Goal: Task Accomplishment & Management: Complete application form

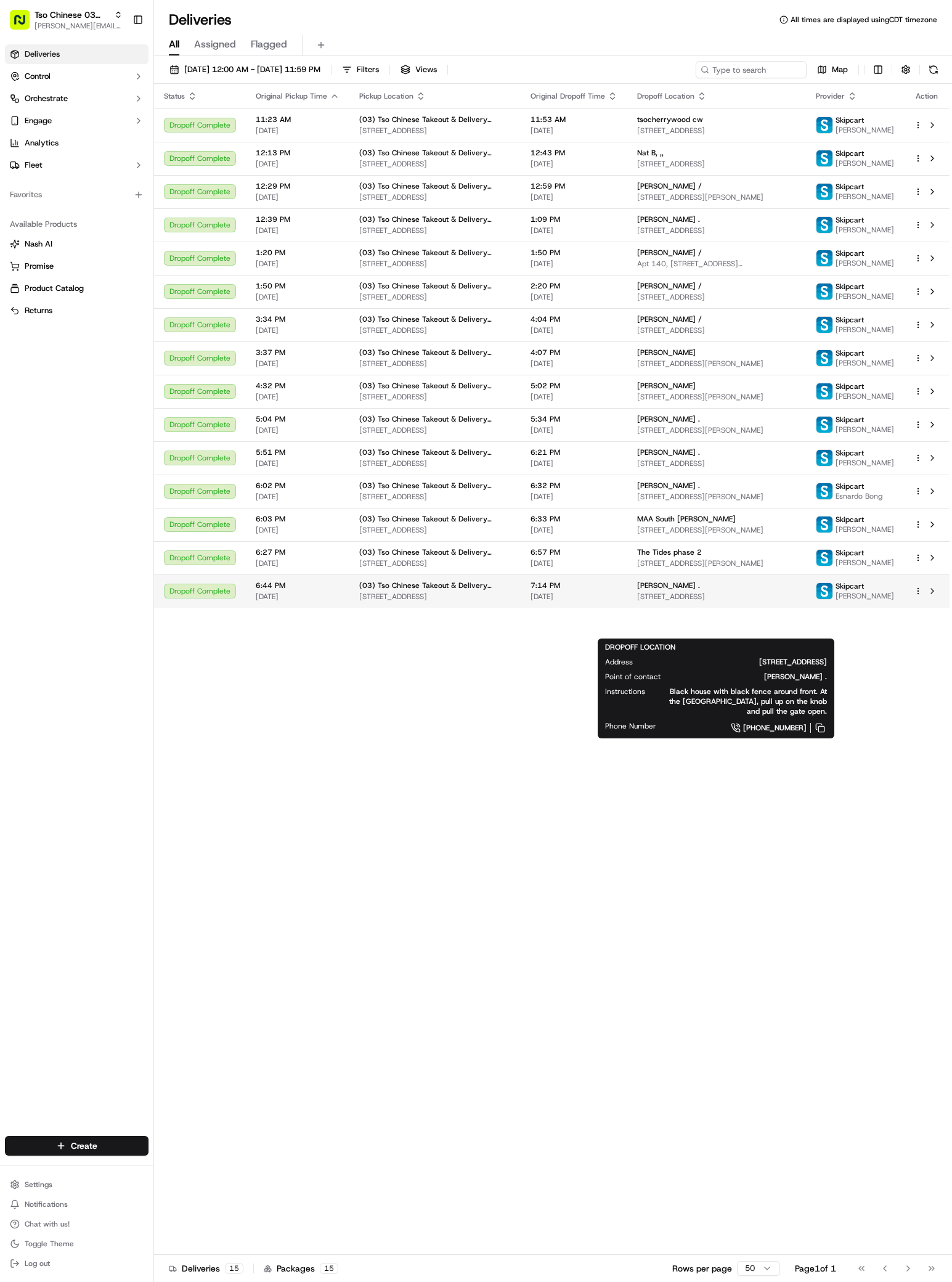
click at [698, 602] on span "[STREET_ADDRESS]" at bounding box center [716, 596] width 159 height 10
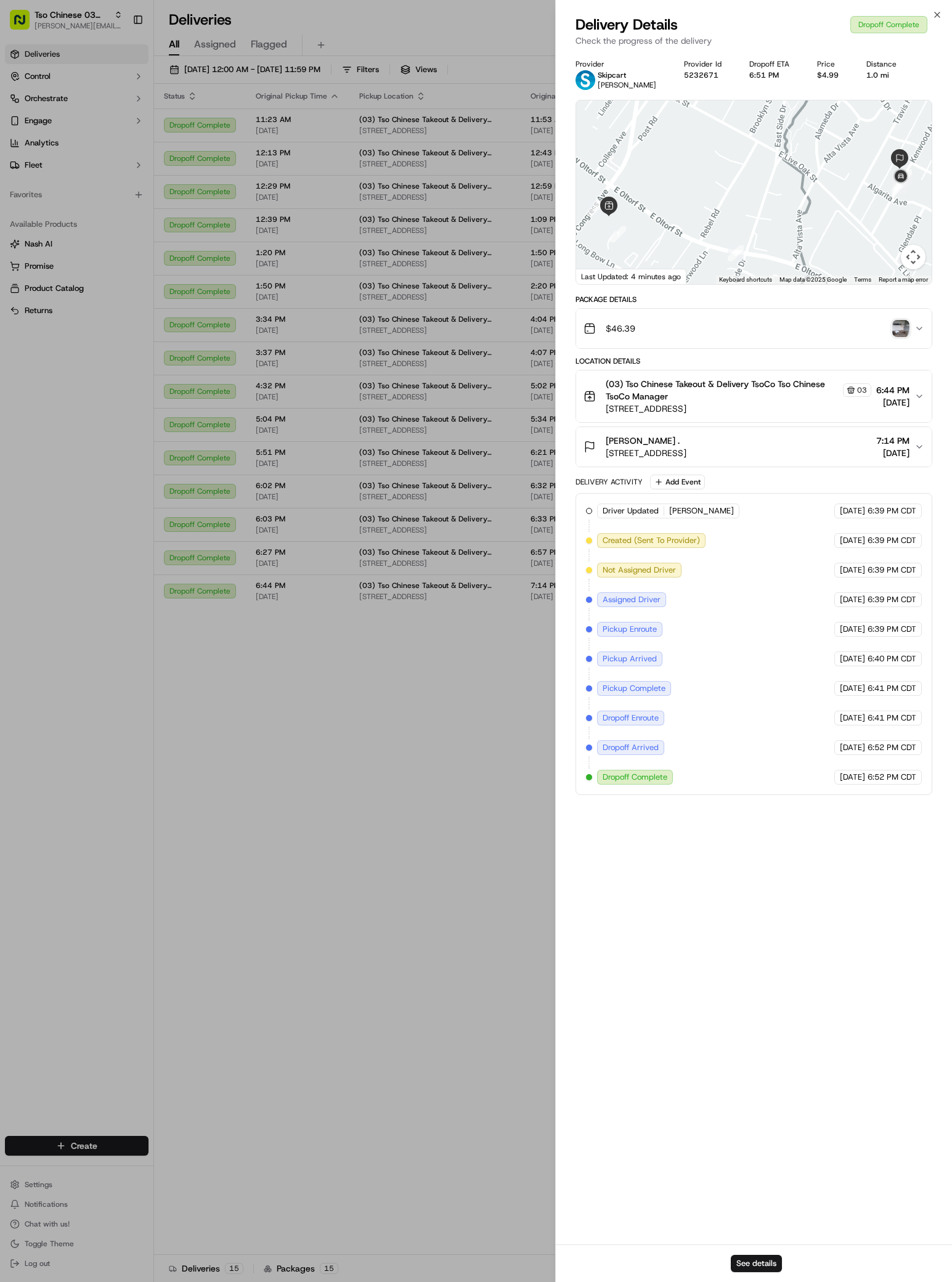
click at [903, 328] on img "button" at bounding box center [901, 328] width 17 height 17
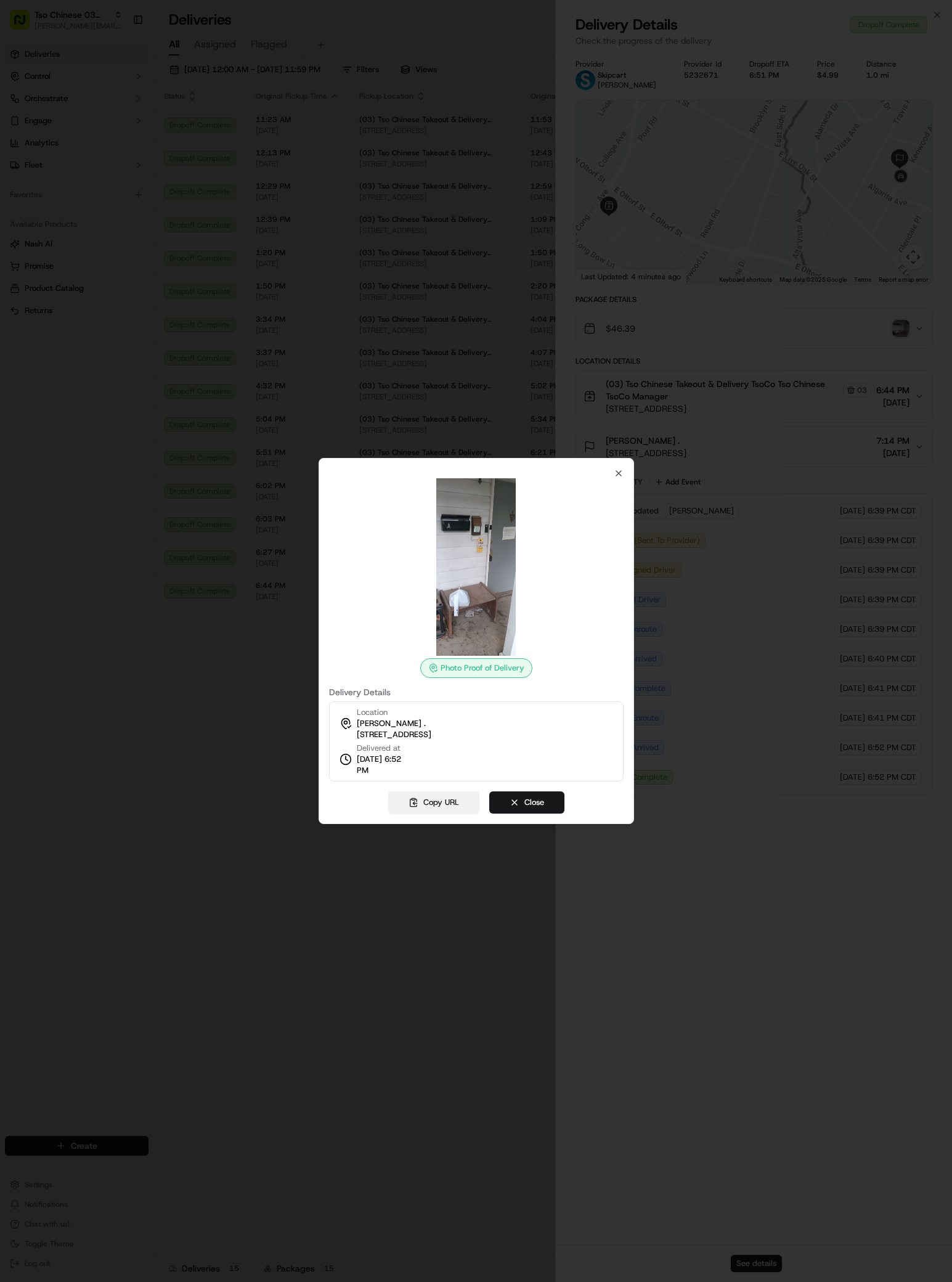
click at [437, 805] on button "Copy URL" at bounding box center [434, 803] width 91 height 22
click at [520, 802] on button "Close" at bounding box center [527, 803] width 75 height 22
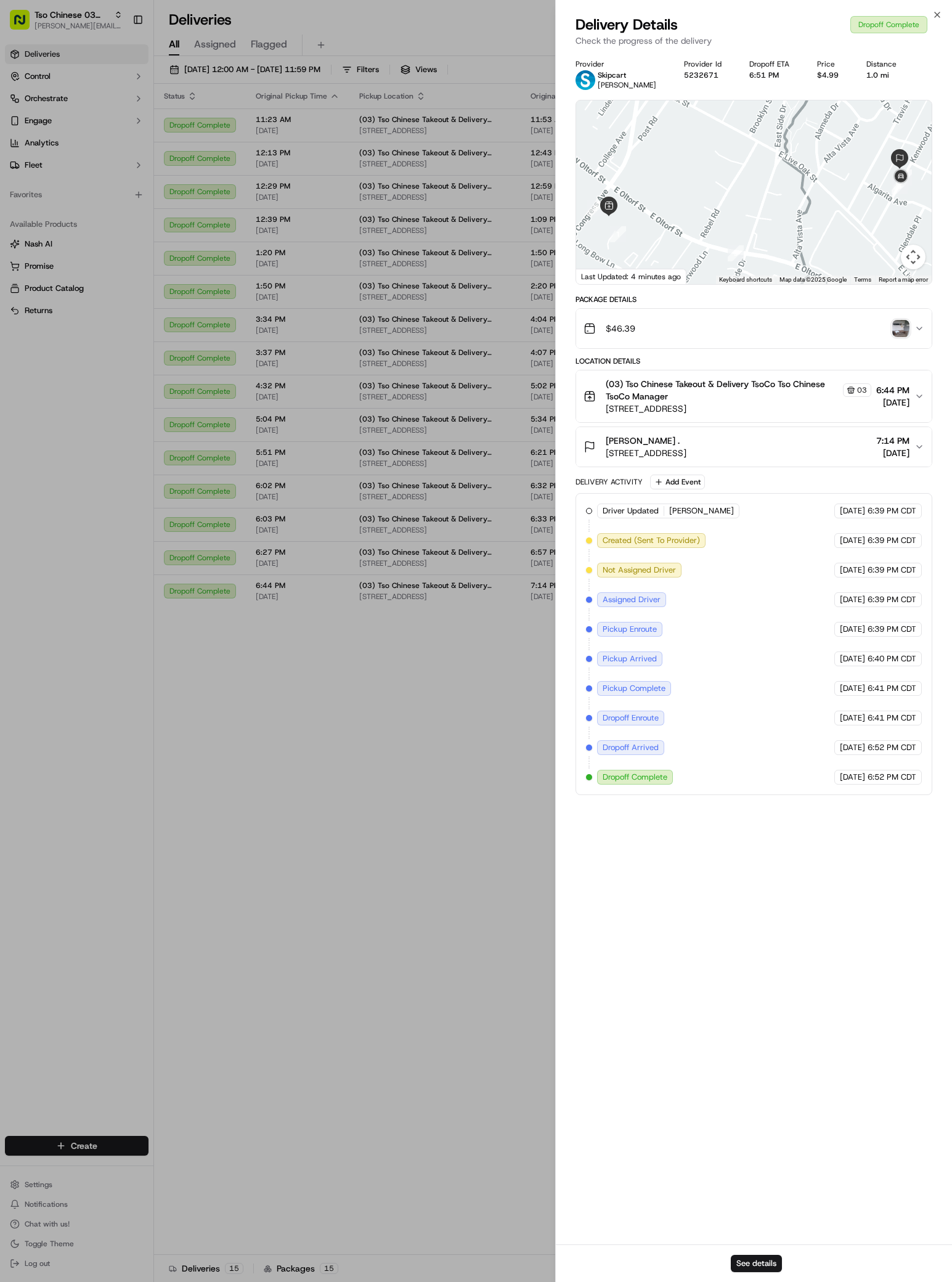
click at [918, 446] on icon "button" at bounding box center [919, 447] width 5 height 3
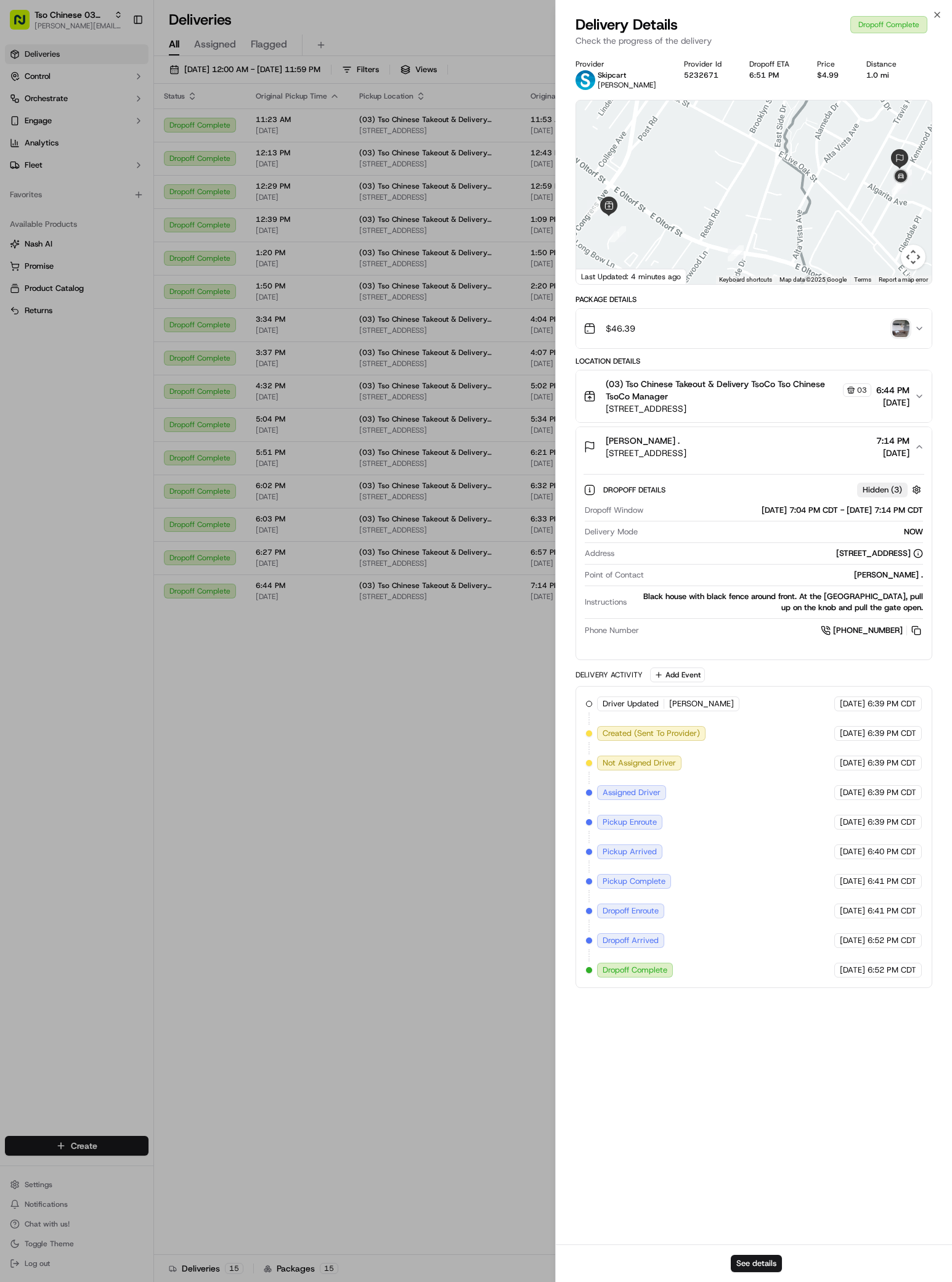
click at [918, 446] on icon "button" at bounding box center [919, 446] width 10 height 10
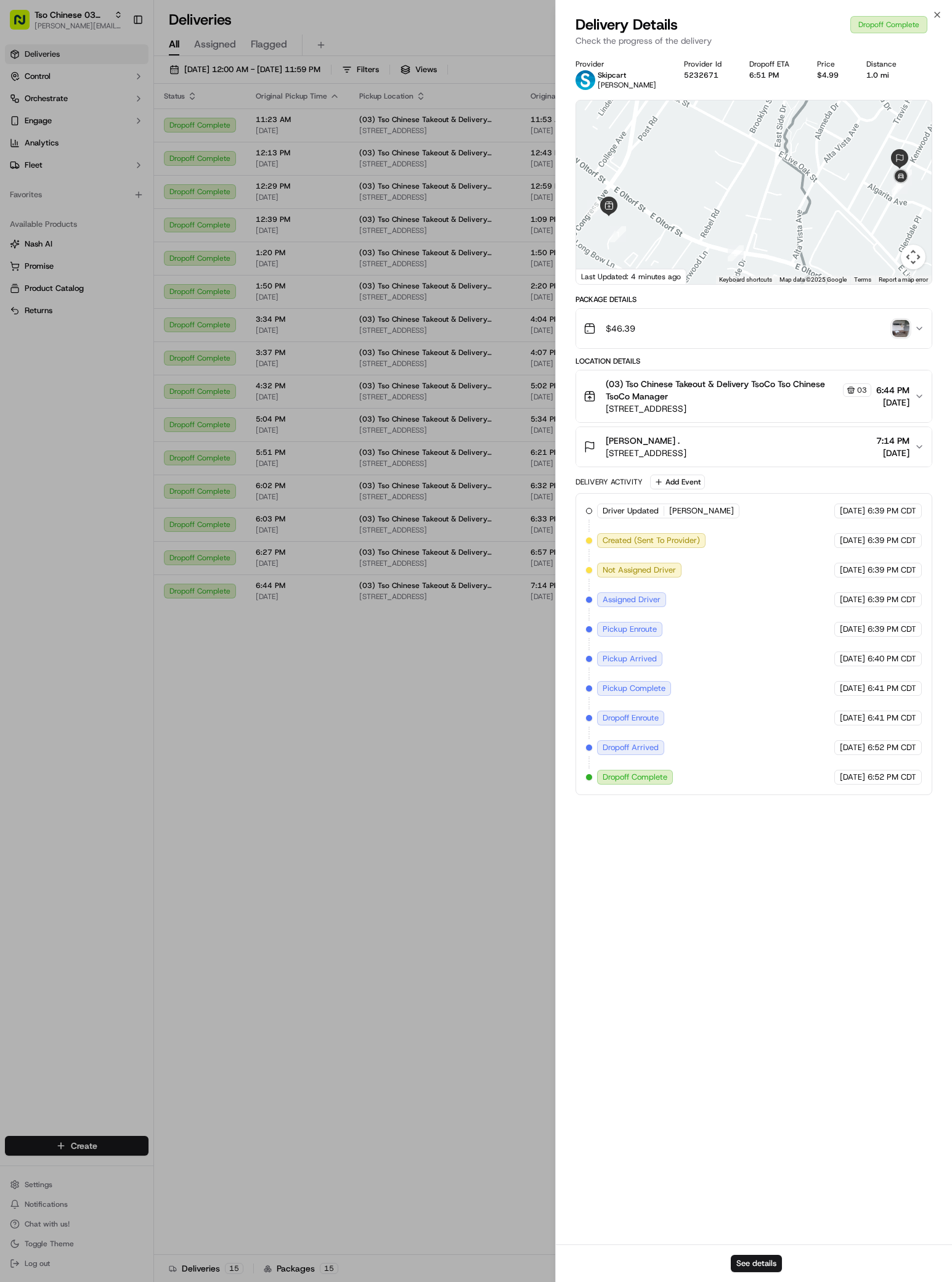
click at [918, 446] on icon "button" at bounding box center [919, 447] width 5 height 3
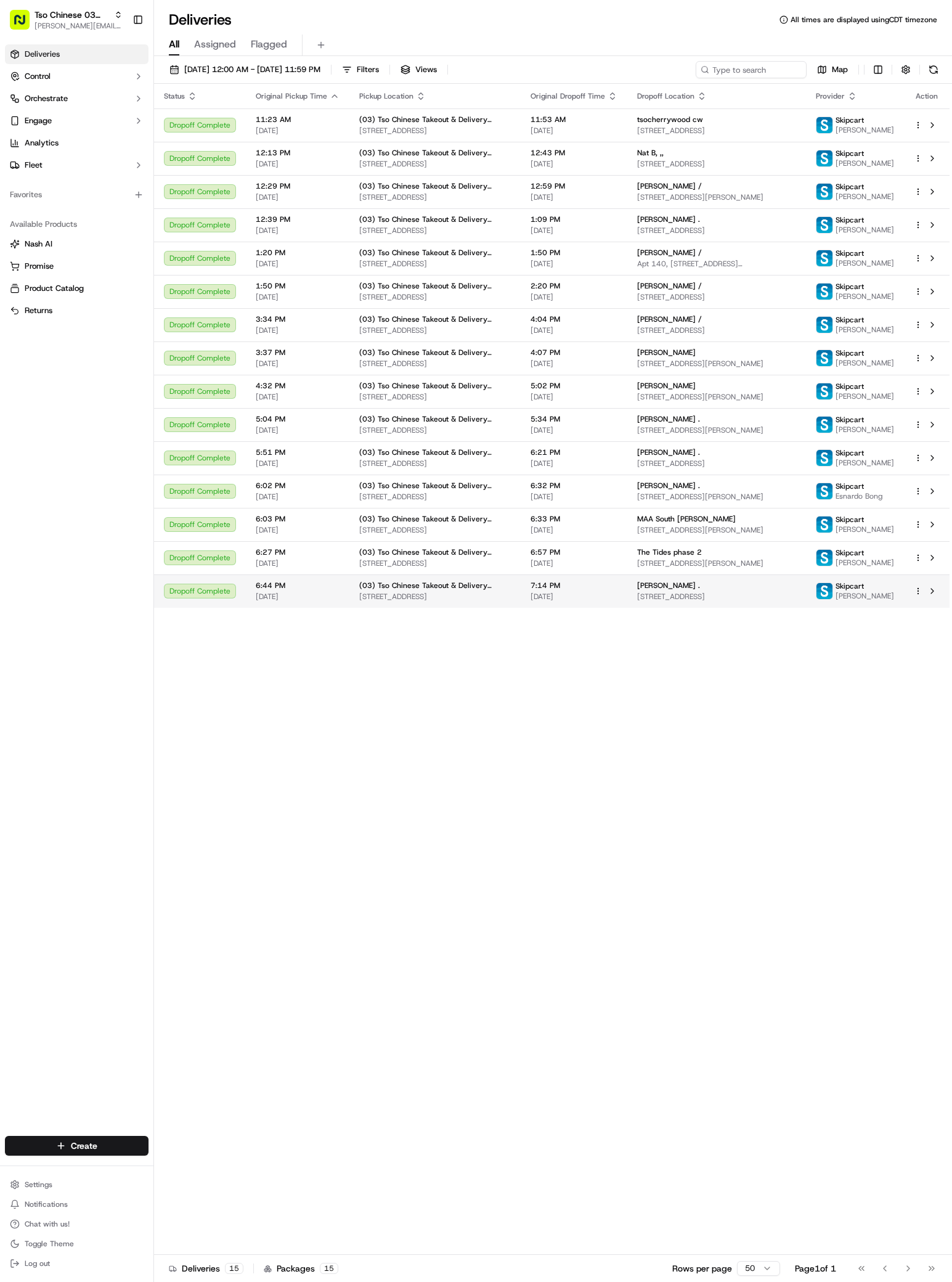
click at [781, 591] on div "[PERSON_NAME] ." at bounding box center [716, 586] width 159 height 10
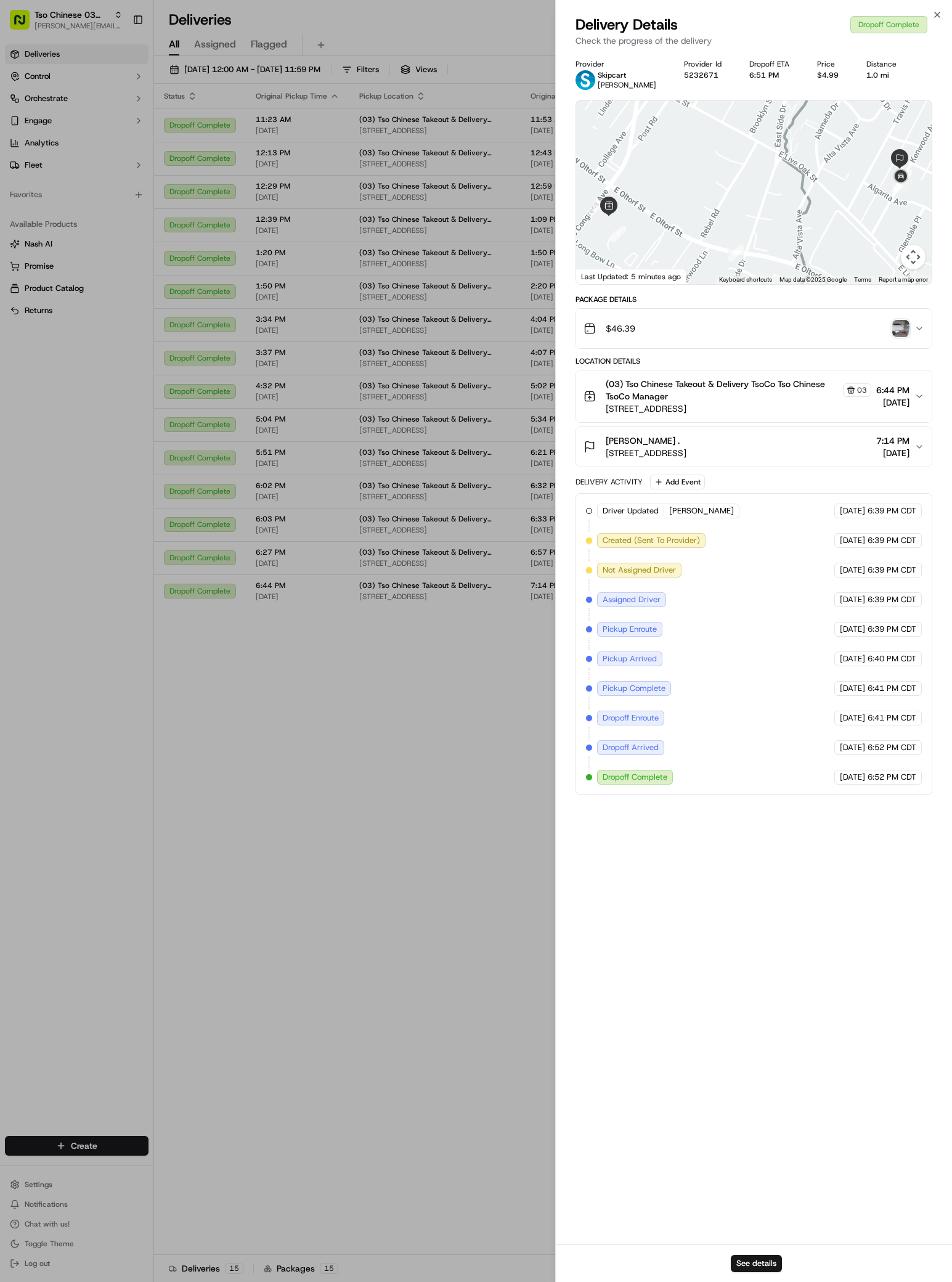
click at [900, 326] on img "button" at bounding box center [901, 328] width 17 height 17
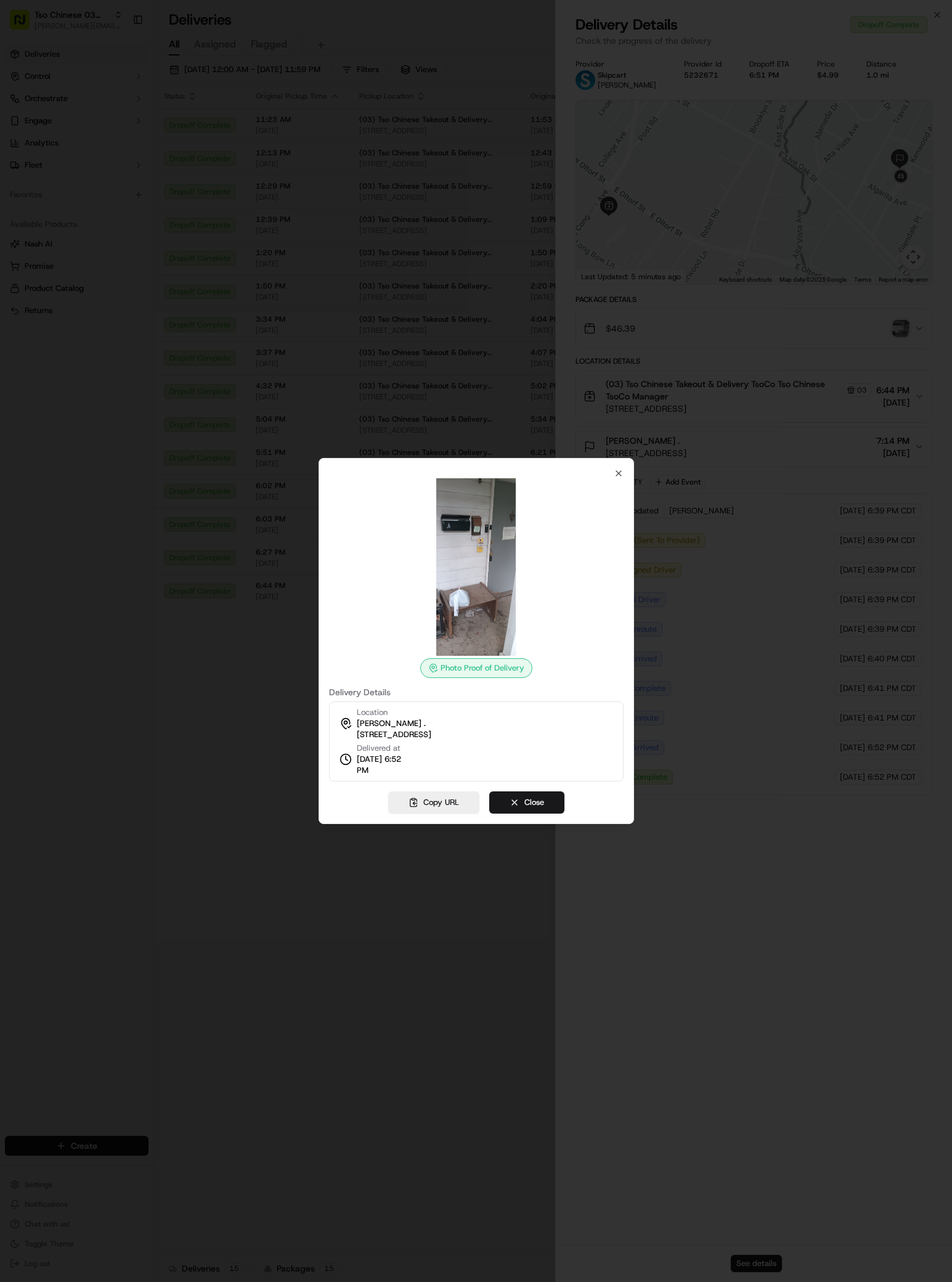
click at [495, 595] on img at bounding box center [476, 567] width 177 height 177
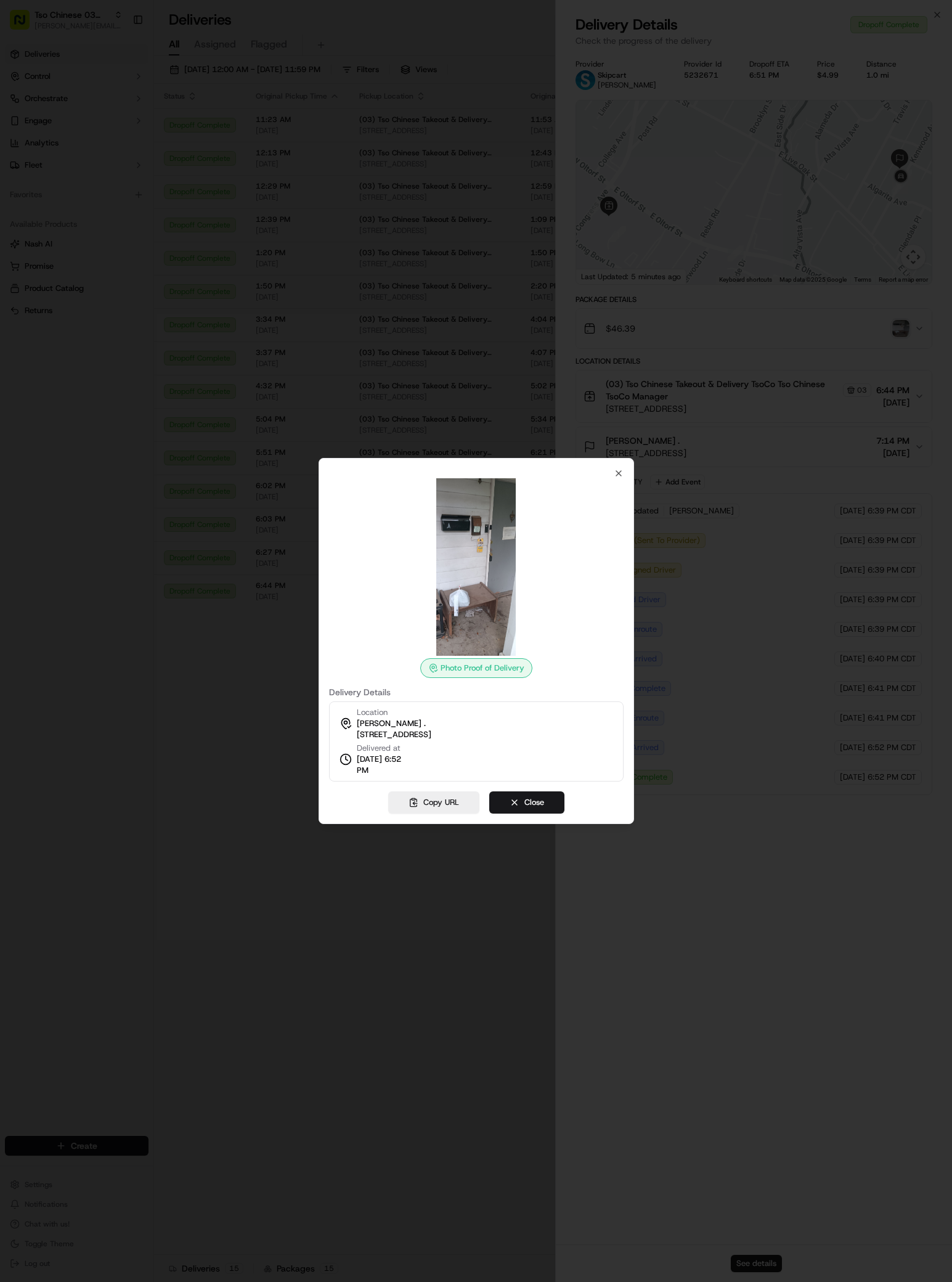
click at [495, 595] on img at bounding box center [476, 567] width 177 height 177
click at [472, 578] on img at bounding box center [476, 567] width 177 height 177
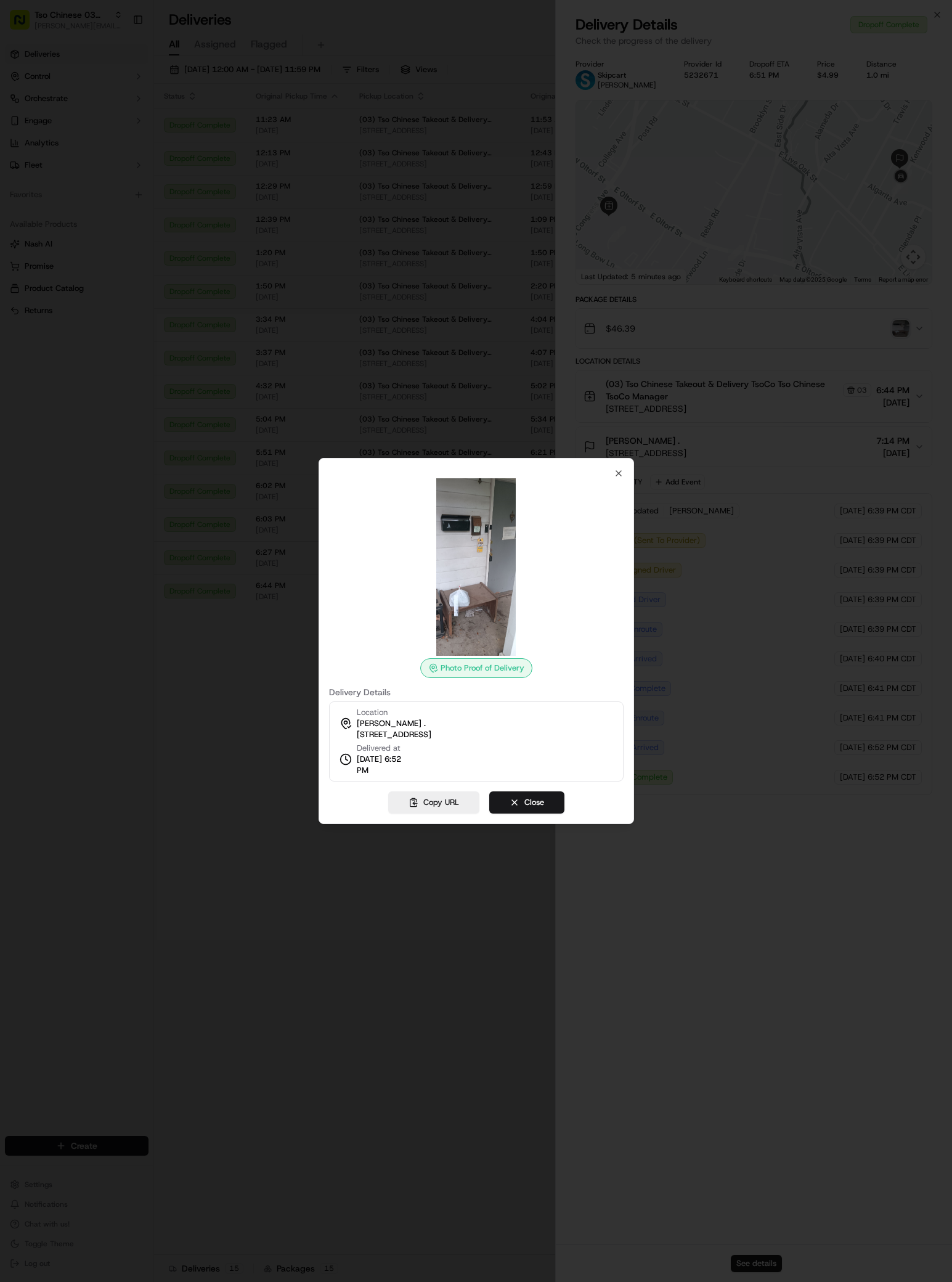
click at [472, 578] on img at bounding box center [476, 567] width 177 height 177
click at [474, 526] on img at bounding box center [476, 567] width 177 height 177
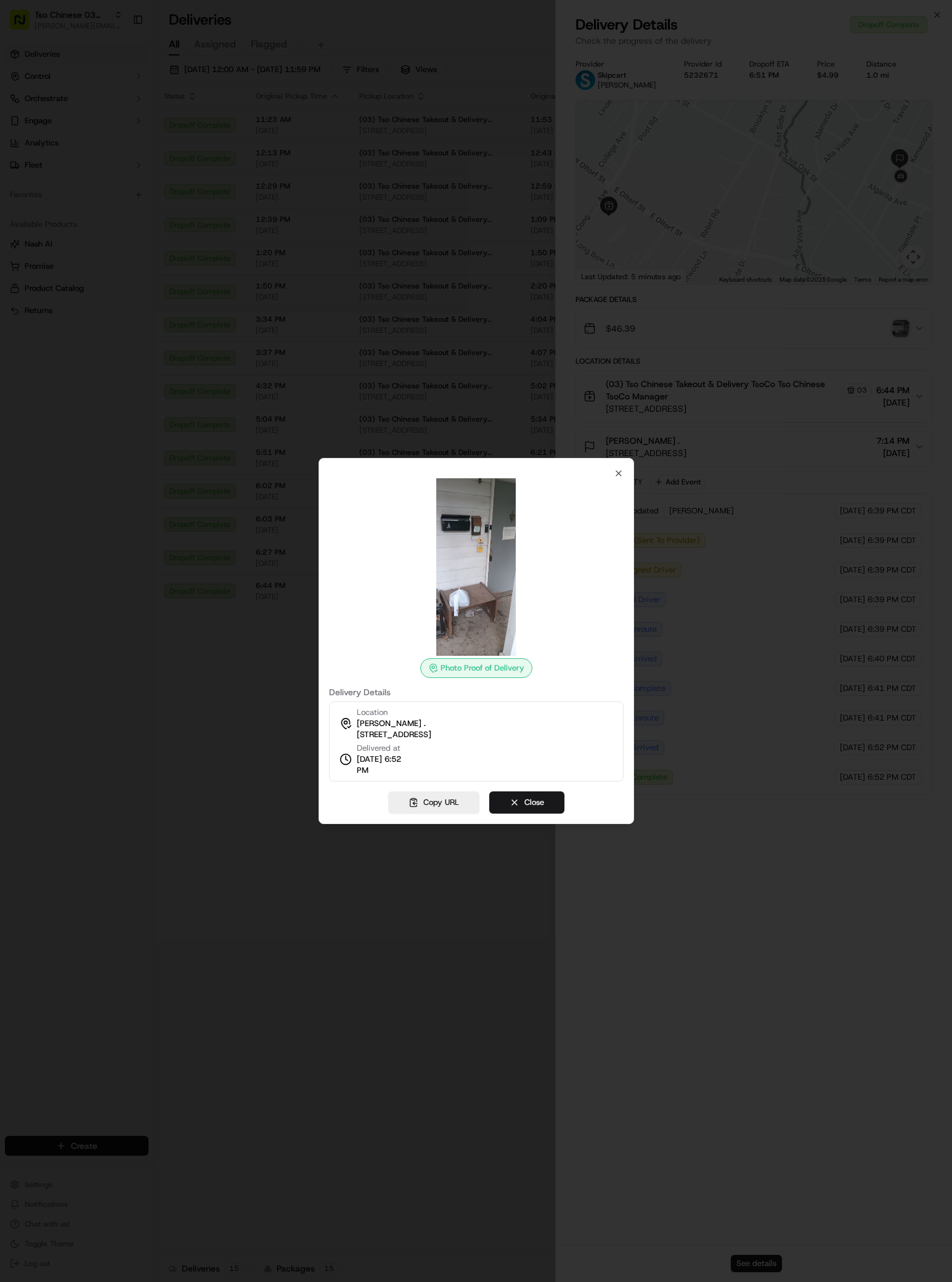
click at [474, 526] on img at bounding box center [476, 567] width 177 height 177
click at [474, 524] on img at bounding box center [476, 567] width 177 height 177
click at [622, 472] on icon "button" at bounding box center [618, 473] width 10 height 10
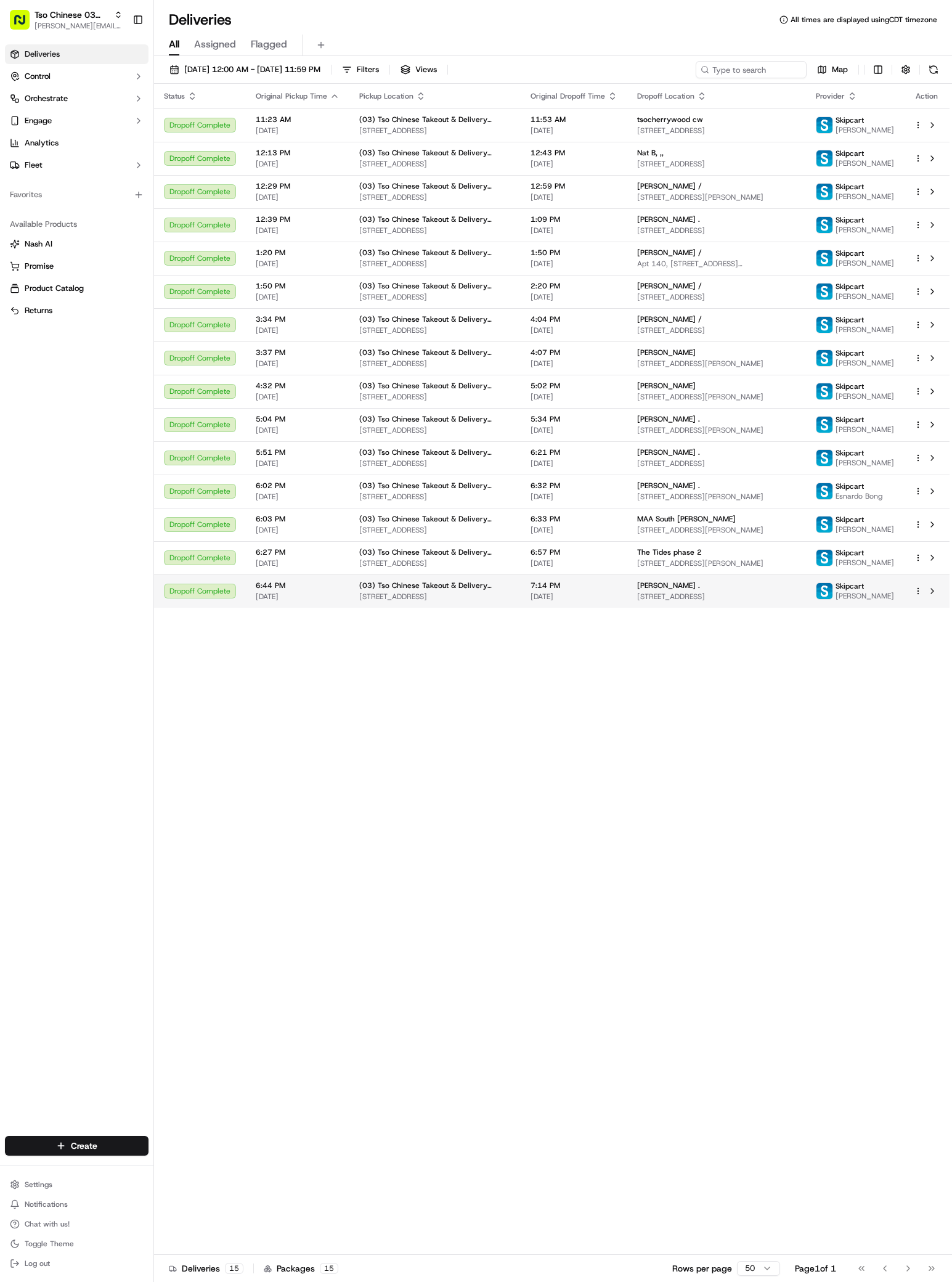
click at [751, 602] on span "[STREET_ADDRESS]" at bounding box center [716, 596] width 159 height 10
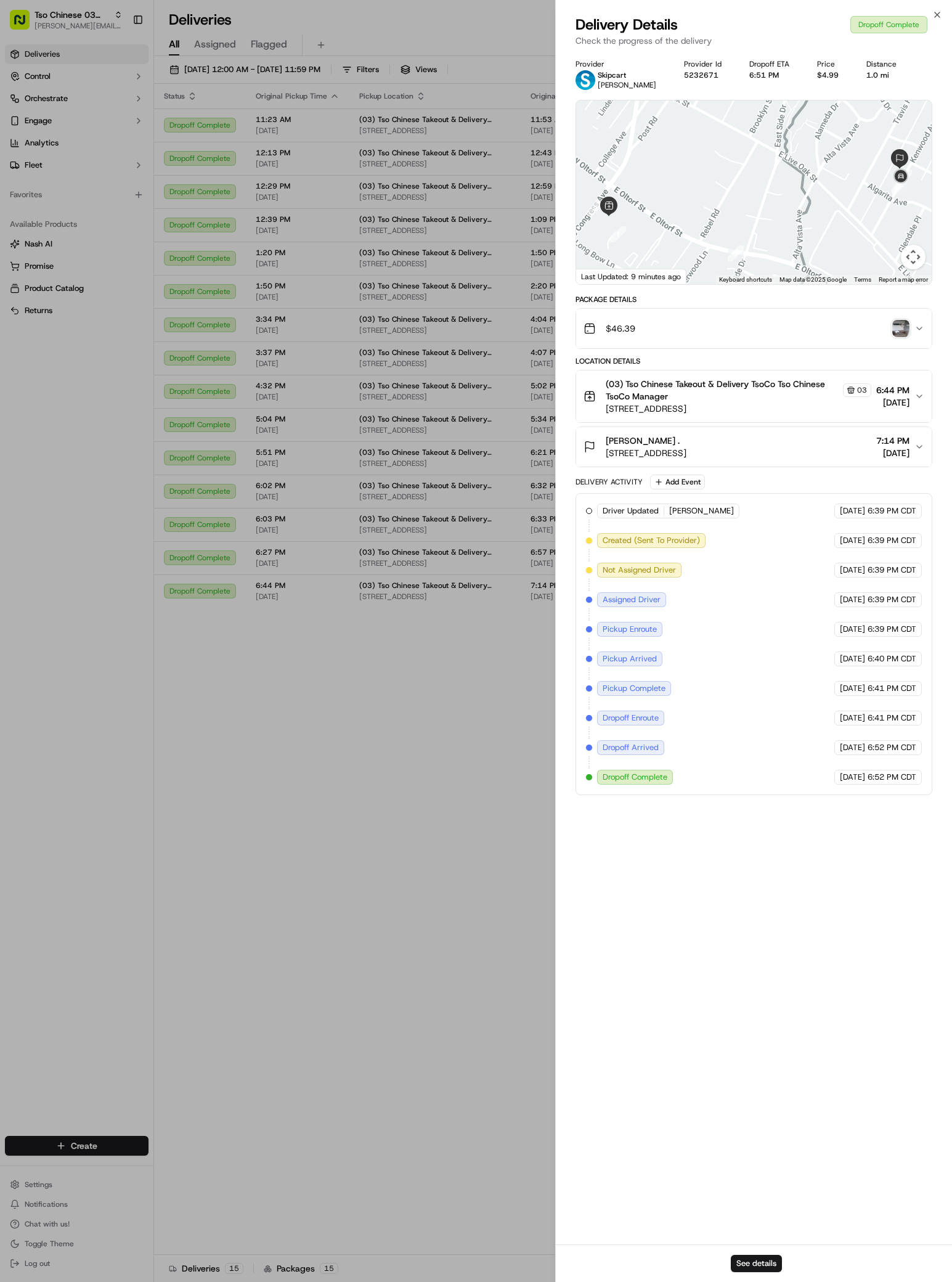
click at [907, 330] on img "button" at bounding box center [901, 328] width 17 height 17
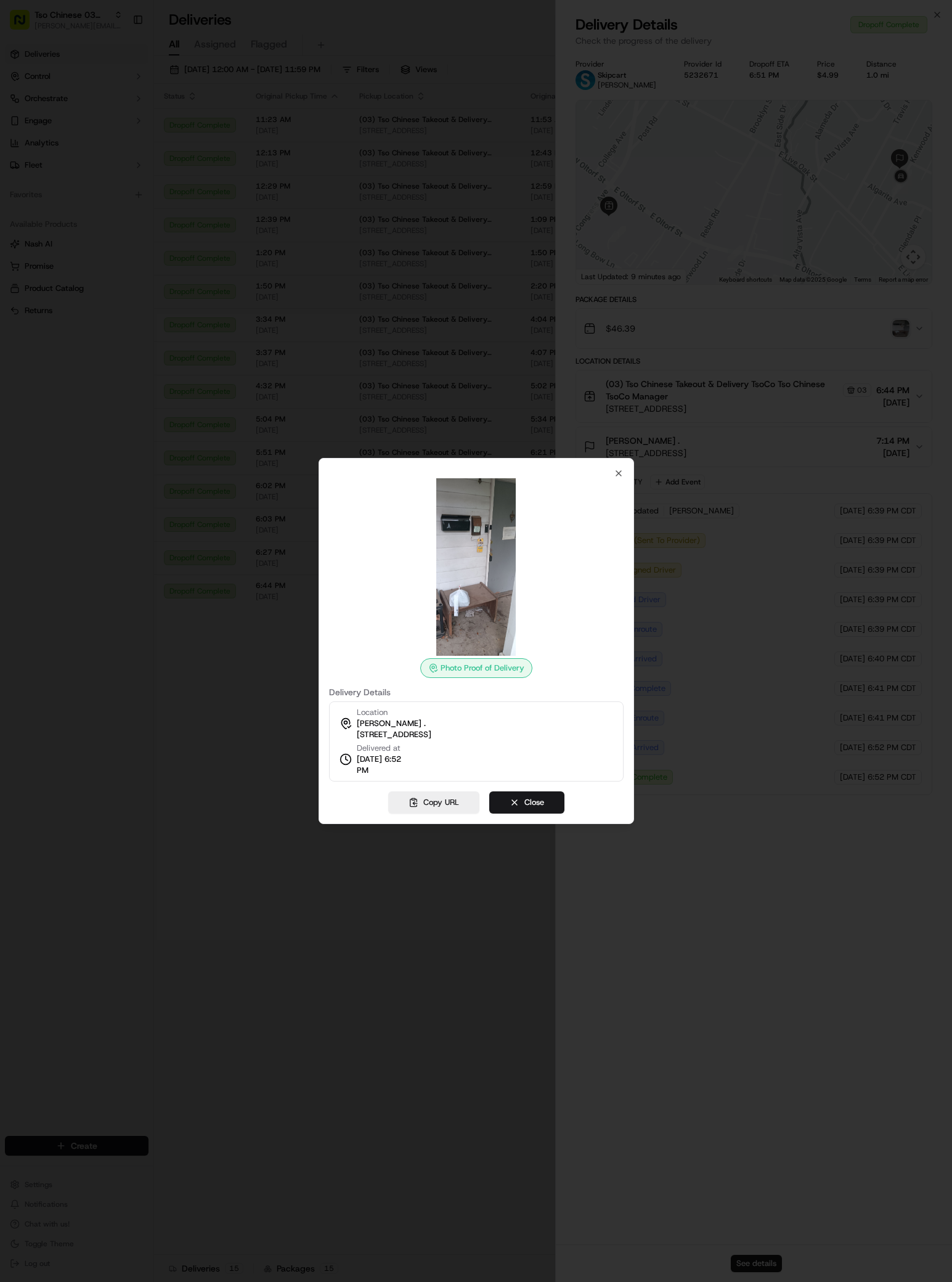
click at [608, 475] on div "Photo Proof of Delivery Delivery Details Location Hillary Creeggan . 2010 Kenwo…" at bounding box center [476, 625] width 295 height 313
click at [620, 473] on icon "button" at bounding box center [618, 473] width 10 height 10
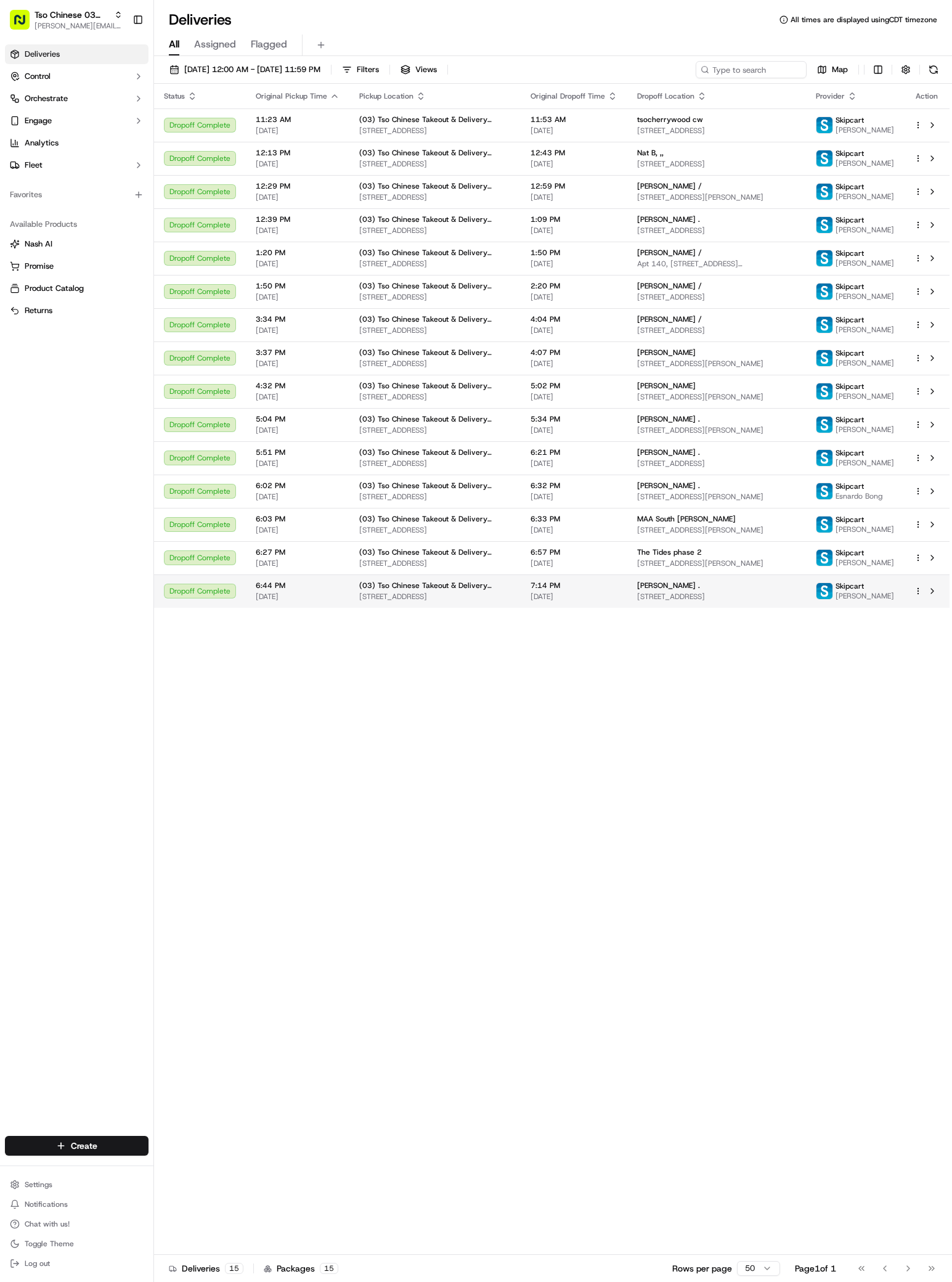
click at [774, 602] on span "[STREET_ADDRESS]" at bounding box center [716, 596] width 159 height 10
click at [920, 623] on html "Tso Chinese 03 TsoCo antonia@tsochinese.com Toggle Sidebar Deliveries Control O…" at bounding box center [476, 641] width 952 height 1282
click at [857, 725] on span "Duplicate" at bounding box center [852, 727] width 32 height 10
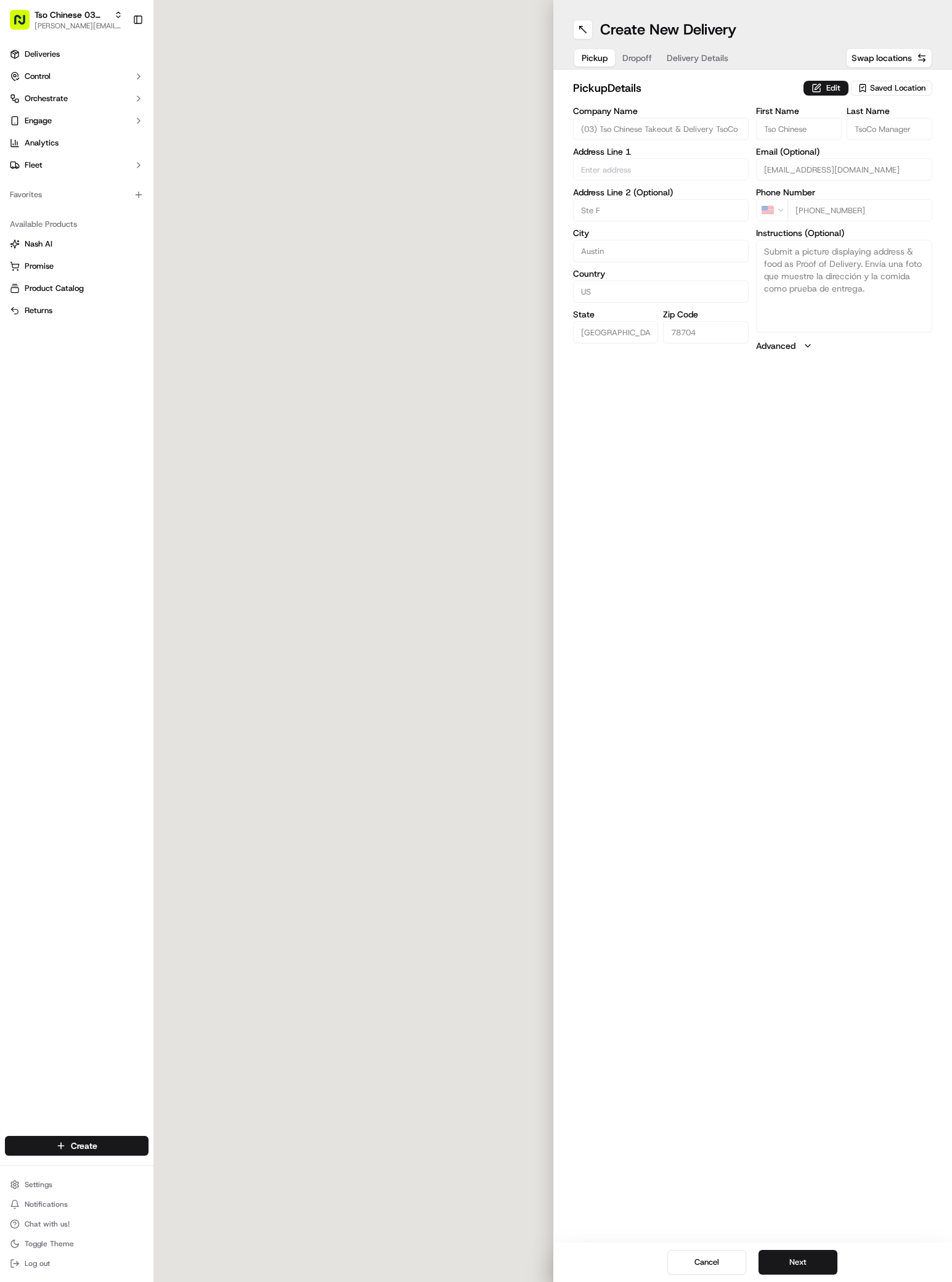
type input "2407 S Congress Ave"
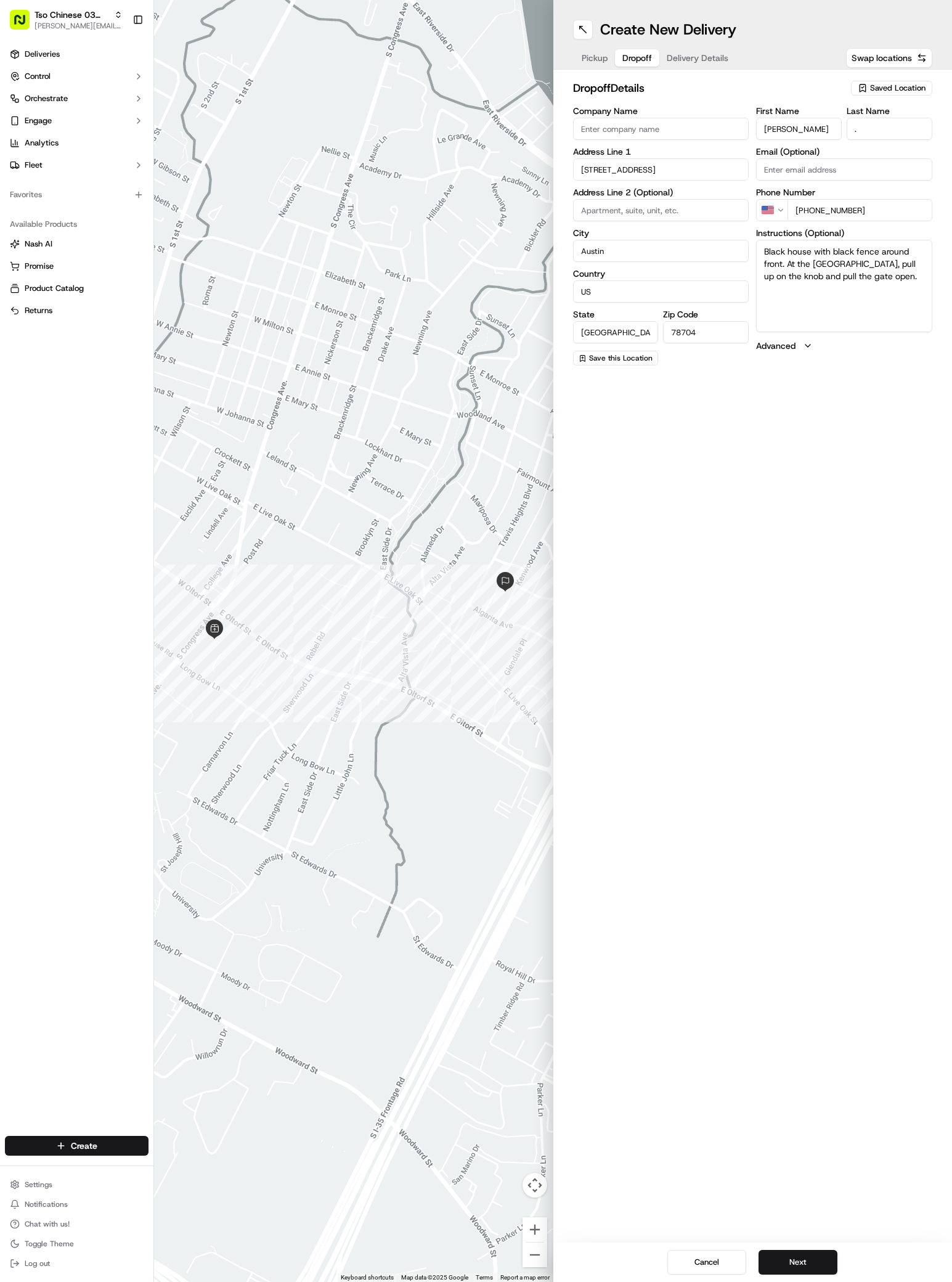
click at [634, 58] on span "Dropoff" at bounding box center [636, 58] width 30 height 12
click at [814, 1271] on button "Next" at bounding box center [798, 1262] width 79 height 25
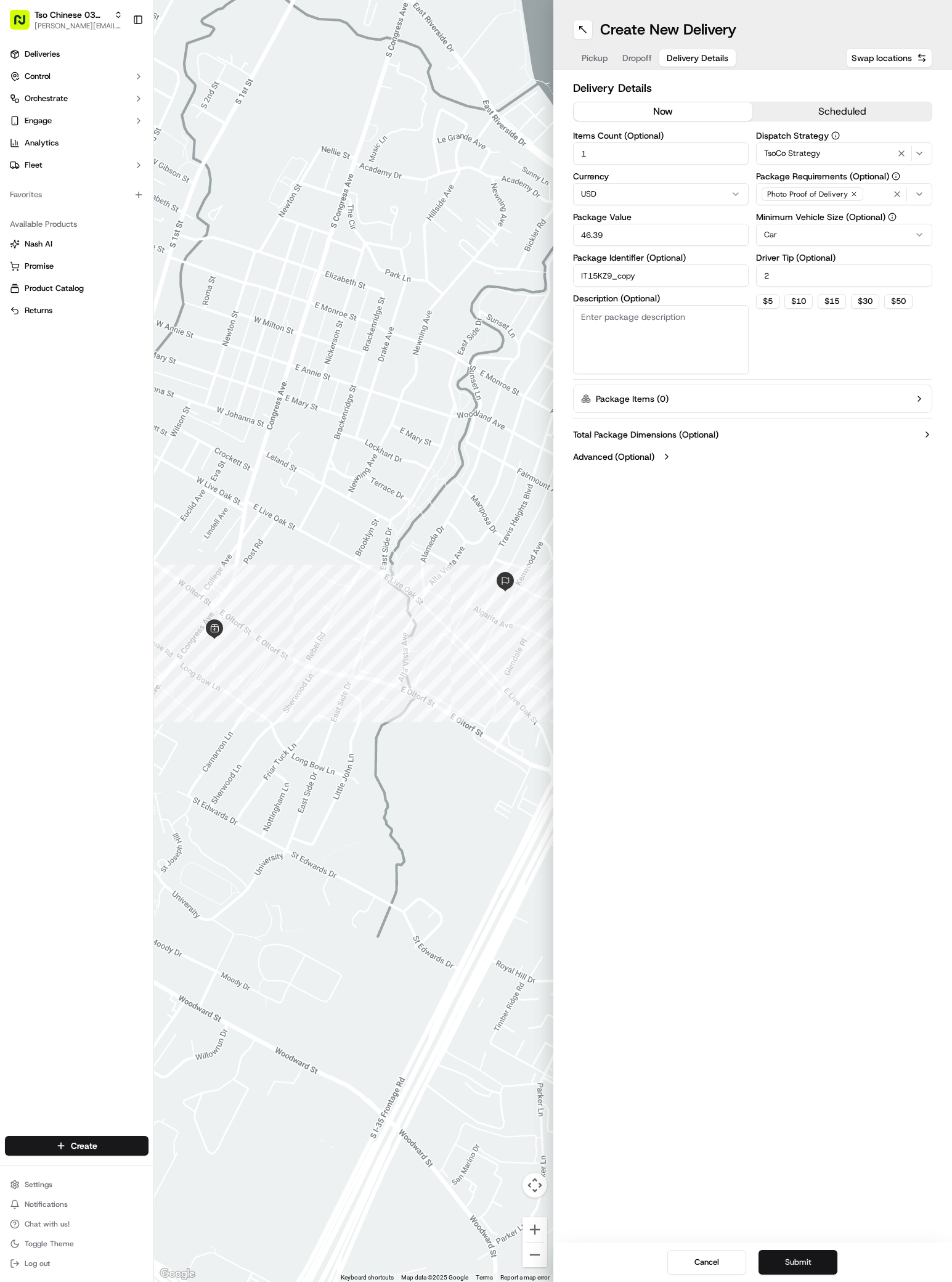
click at [814, 1270] on button "Submit" at bounding box center [798, 1262] width 79 height 25
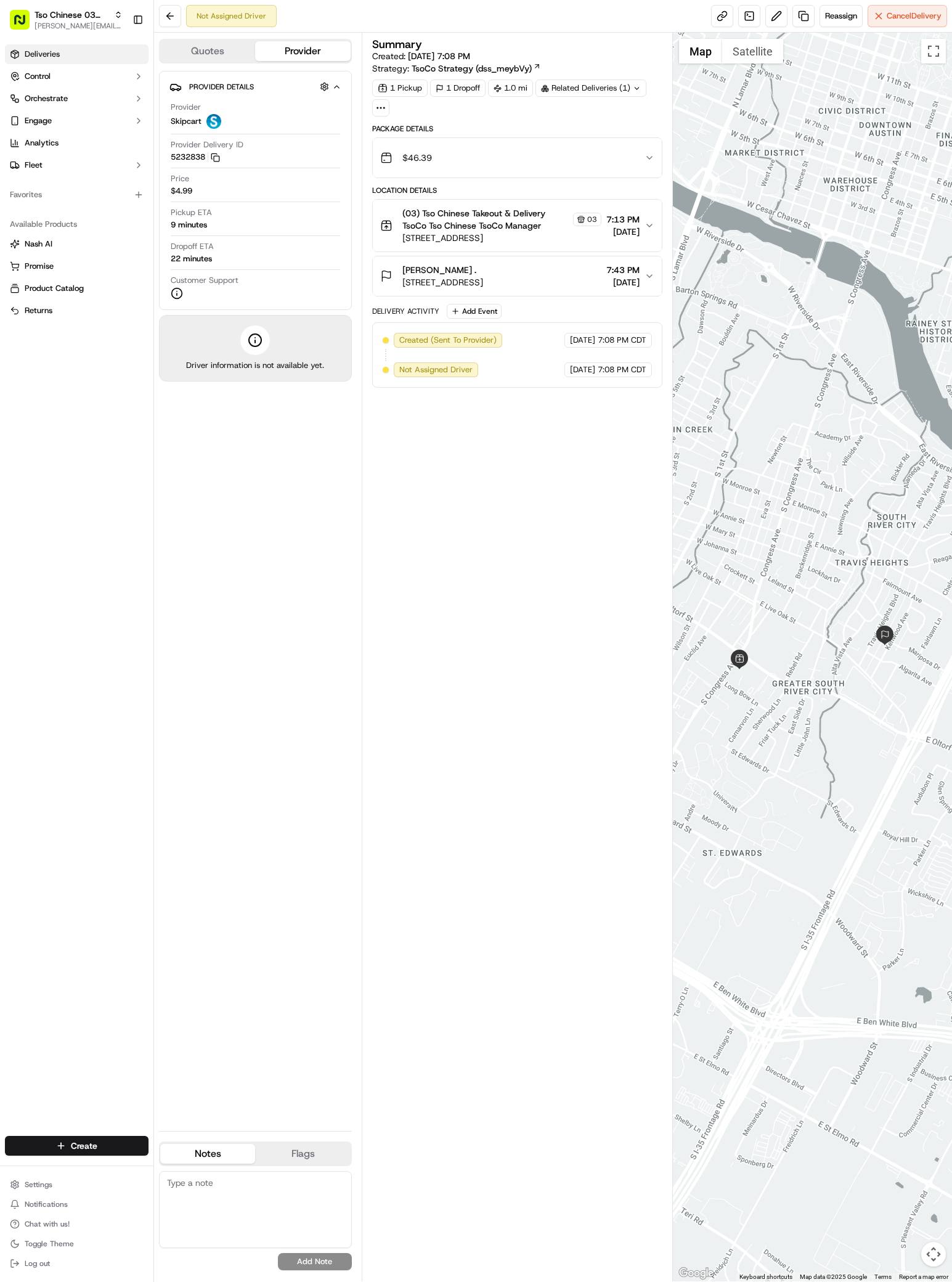
click at [41, 59] on span "Deliveries" at bounding box center [43, 54] width 35 height 11
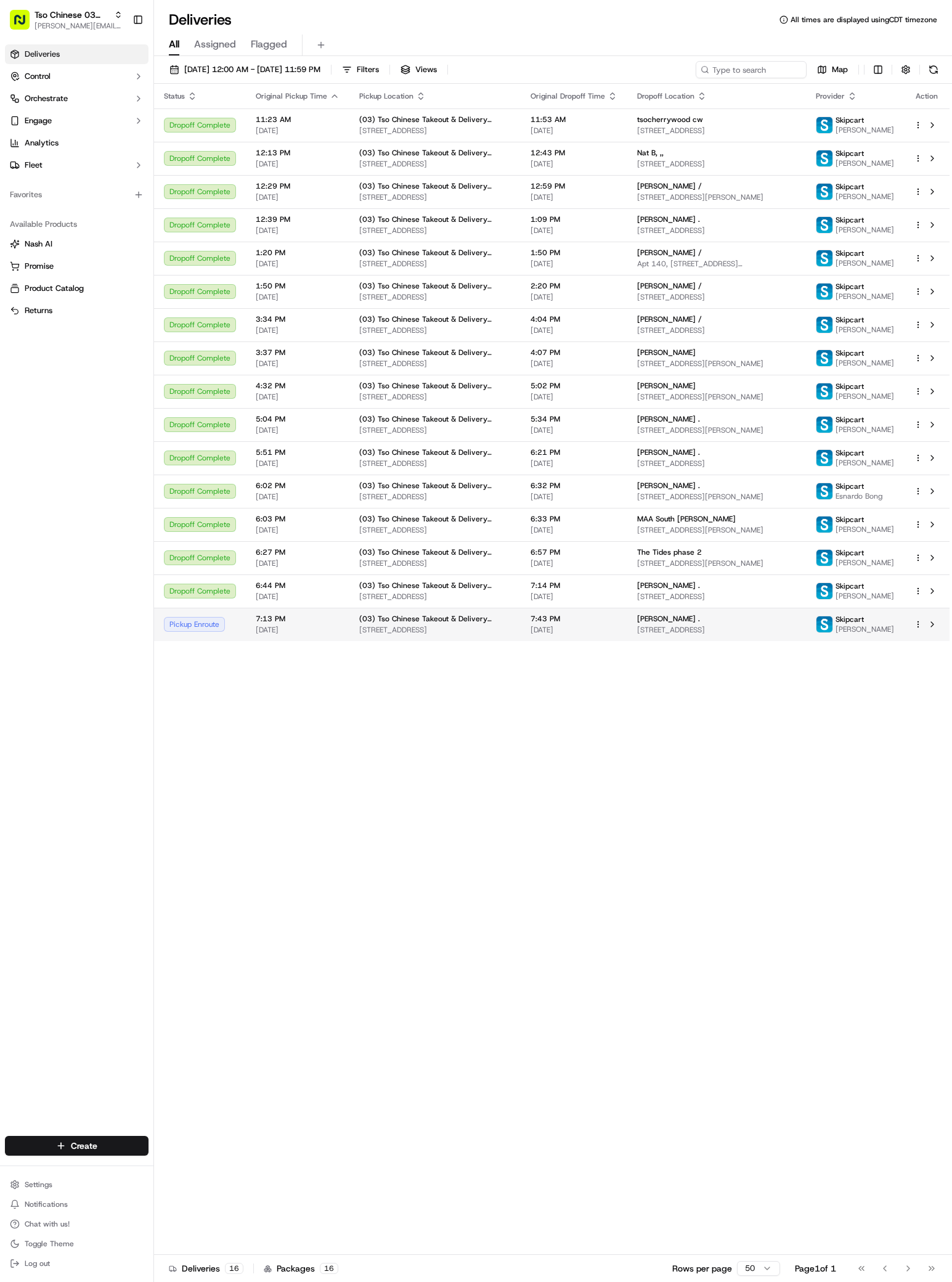
click at [755, 635] on span "[STREET_ADDRESS]" at bounding box center [716, 630] width 159 height 10
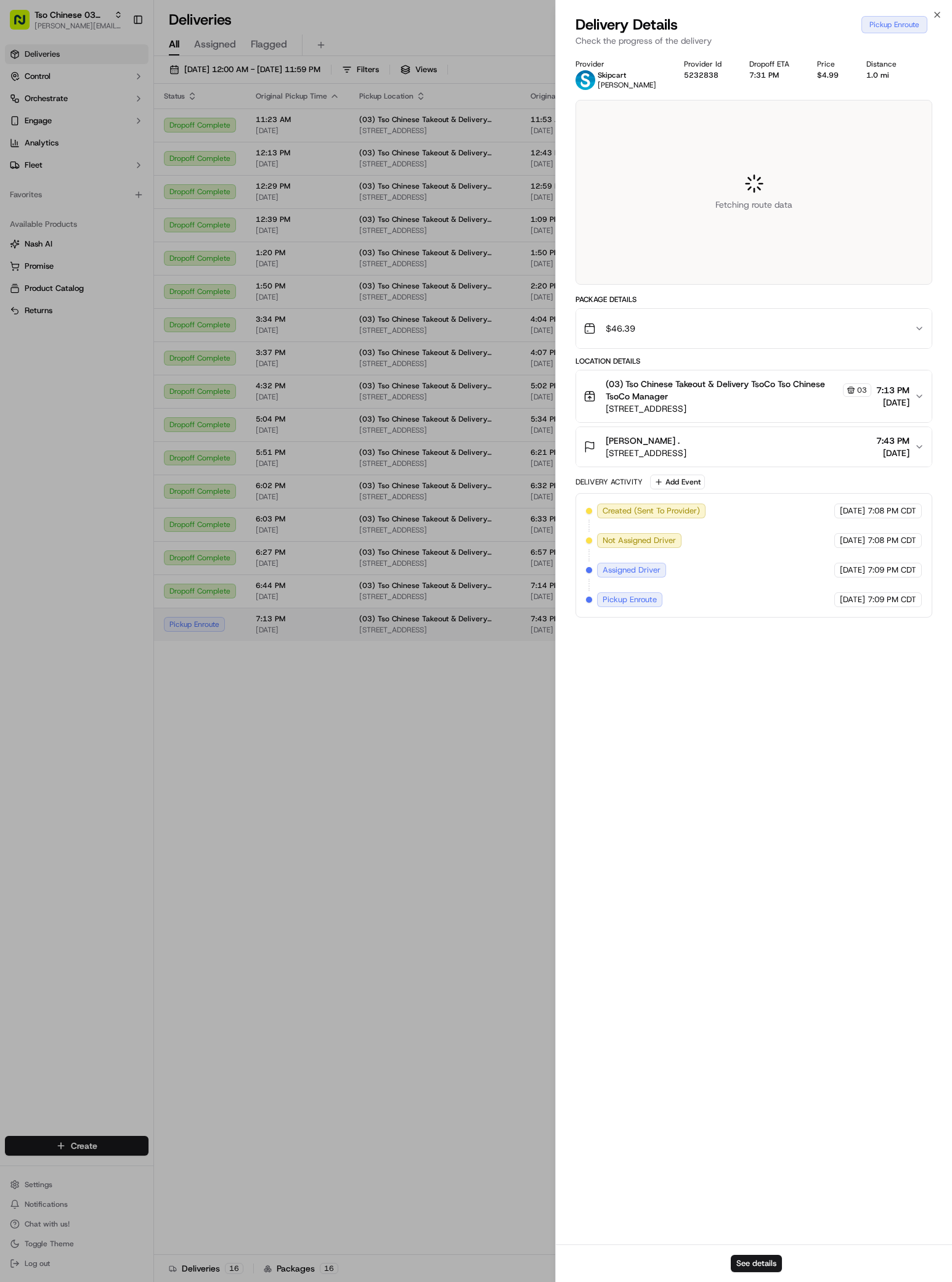
click at [755, 663] on div at bounding box center [476, 641] width 952 height 1282
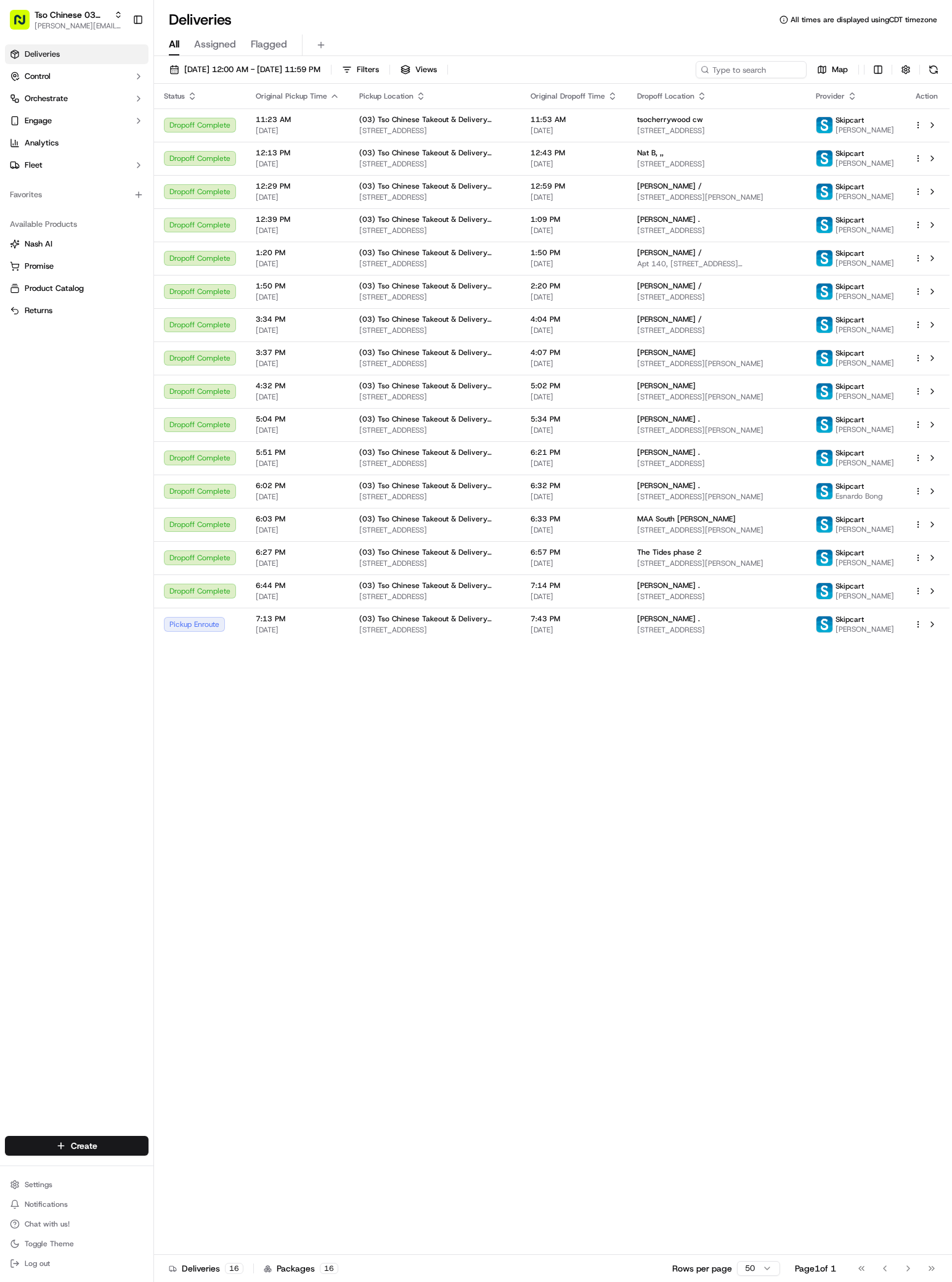
click at [375, 987] on div "Status Original Pickup Time Pickup Location Original Dropoff Time Dropoff Locat…" at bounding box center [552, 670] width 795 height 1171
click at [628, 641] on td "Hillary Creeggan . 2010 Kenwood Ave, Austin, TX 78704, USA" at bounding box center [716, 624] width 178 height 33
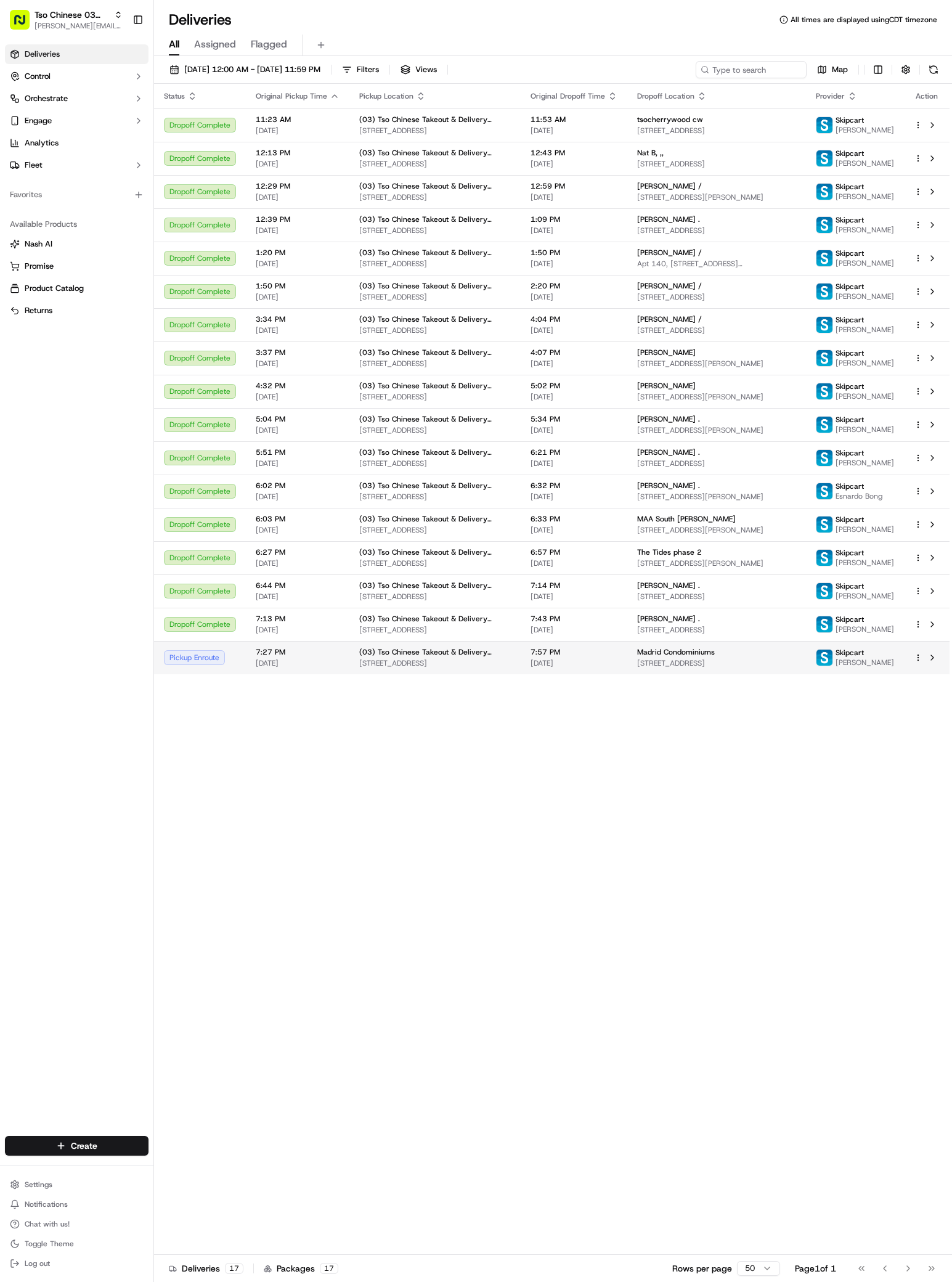
click at [573, 668] on span "[DATE]" at bounding box center [574, 663] width 87 height 10
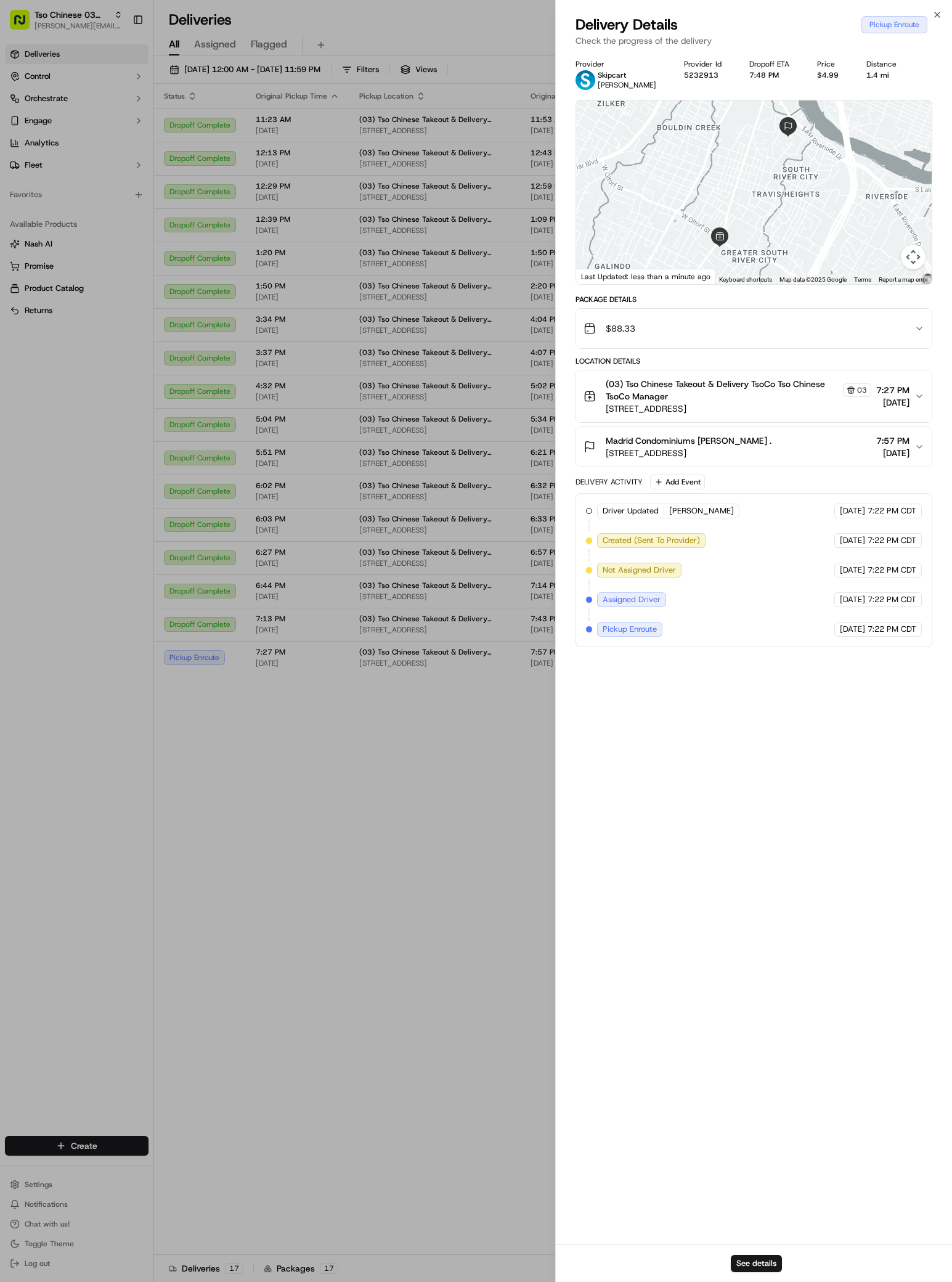
click at [846, 448] on div "Madrid Condominiums Kelsey Pearl . 1202 Newning Ave, Austin, TX 78704, USA 7:57…" at bounding box center [749, 447] width 331 height 25
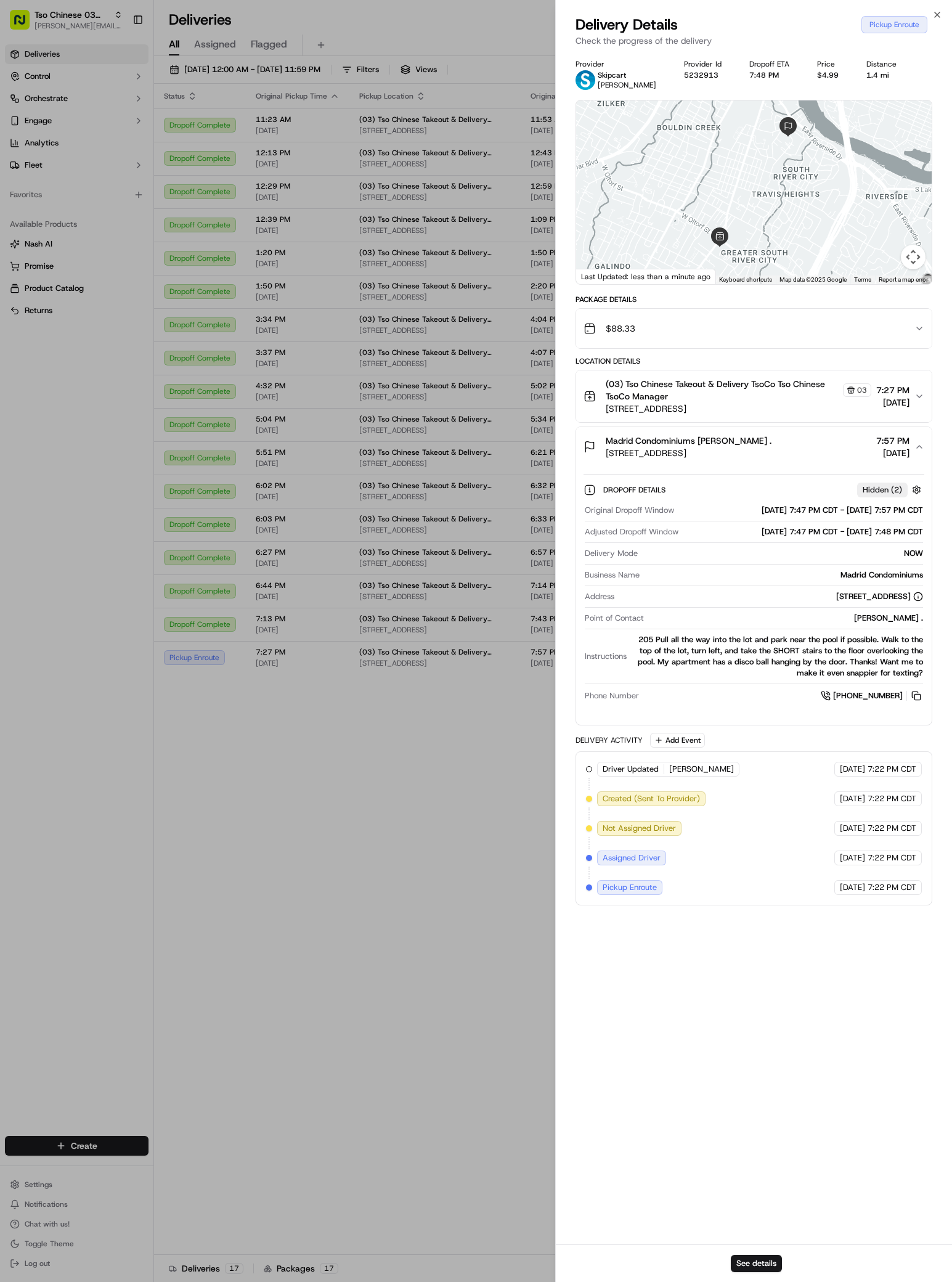
click at [824, 444] on div "Madrid Condominiums Kelsey Pearl . 1202 Newning Ave, Austin, TX 78704, USA 7:57…" at bounding box center [749, 447] width 331 height 25
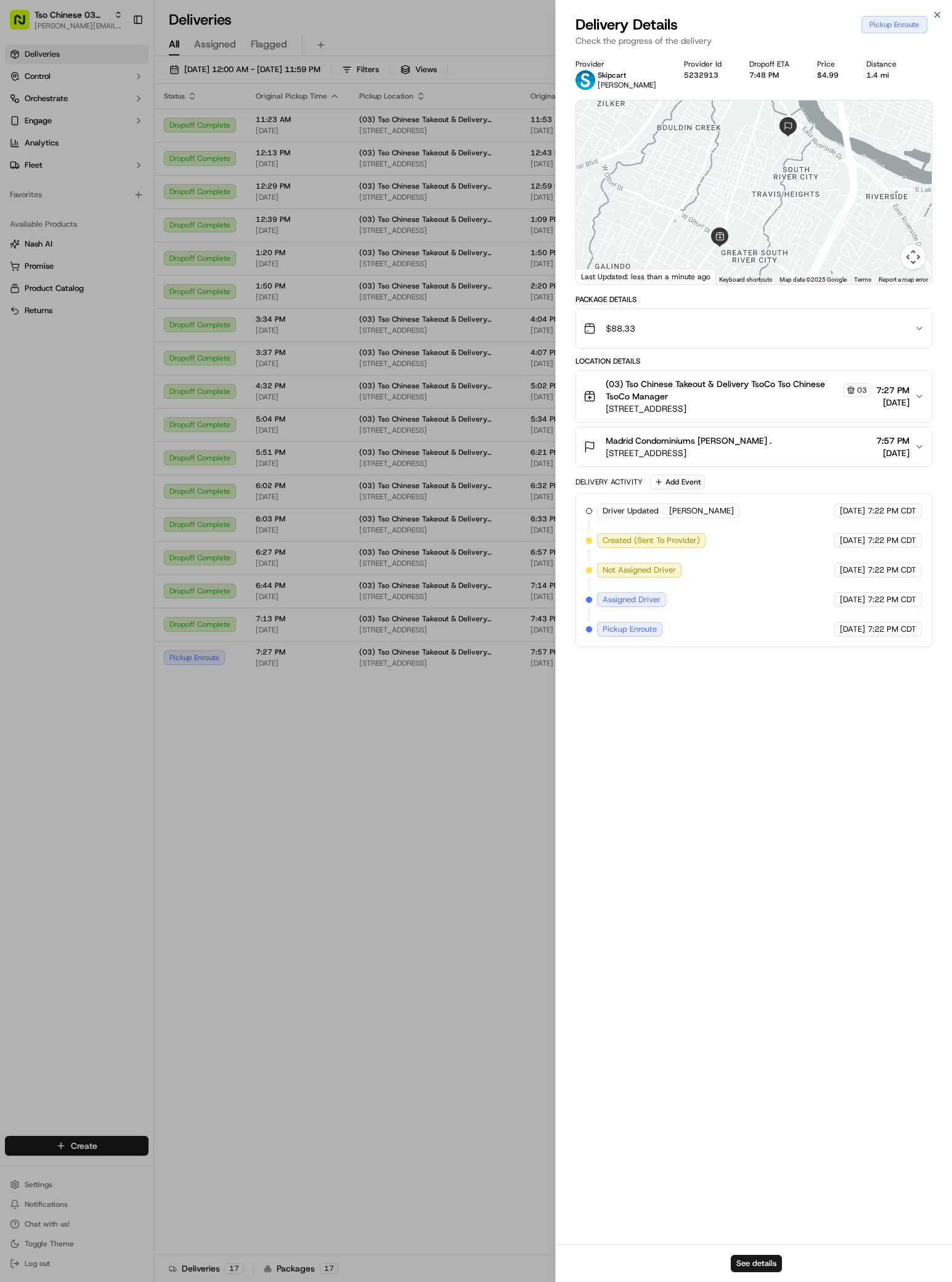
click at [507, 916] on div "Status Original Pickup Time Pickup Location Original Dropoff Time Dropoff Locat…" at bounding box center [552, 670] width 795 height 1171
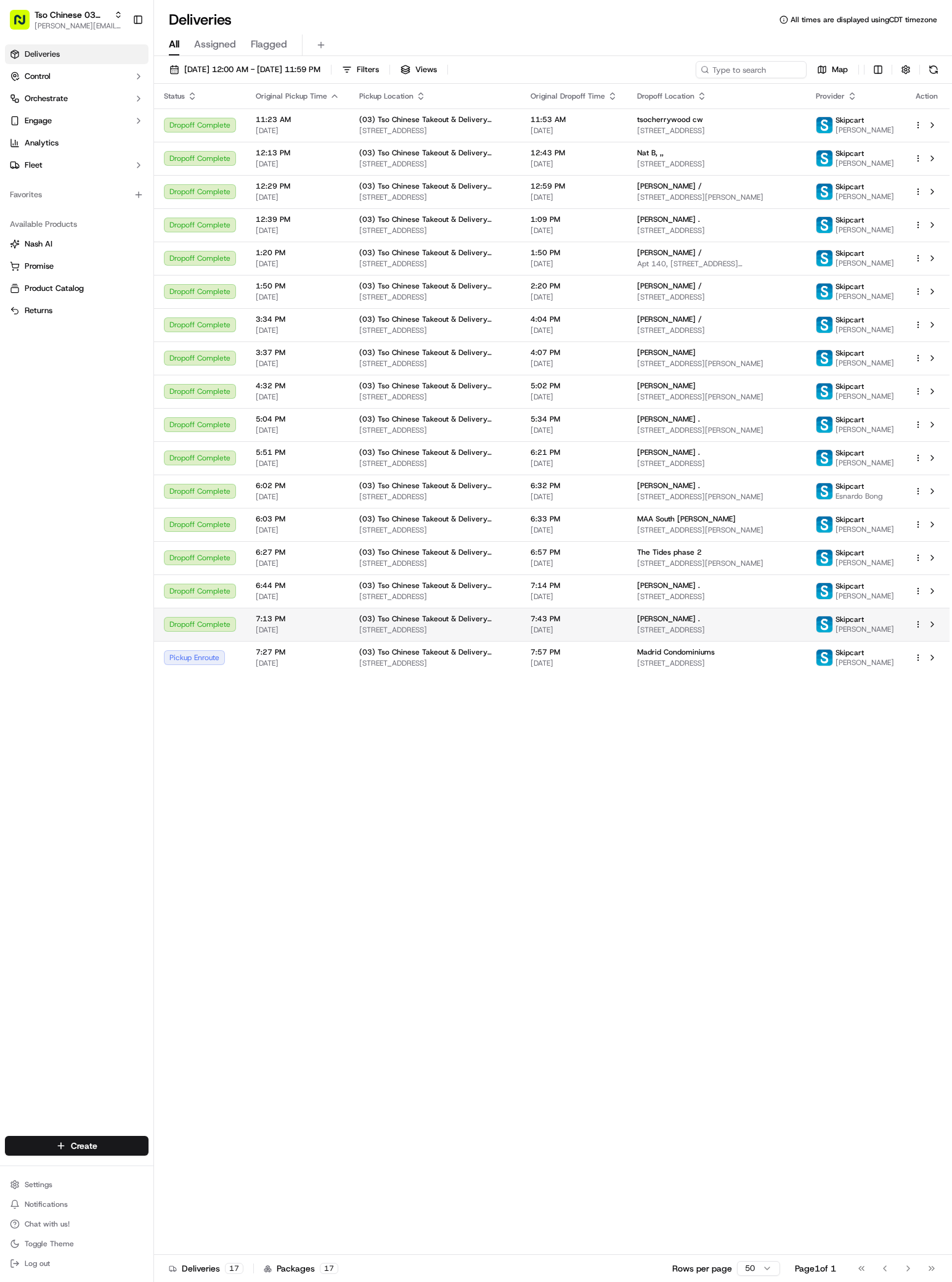
click at [789, 635] on span "[STREET_ADDRESS]" at bounding box center [716, 630] width 159 height 10
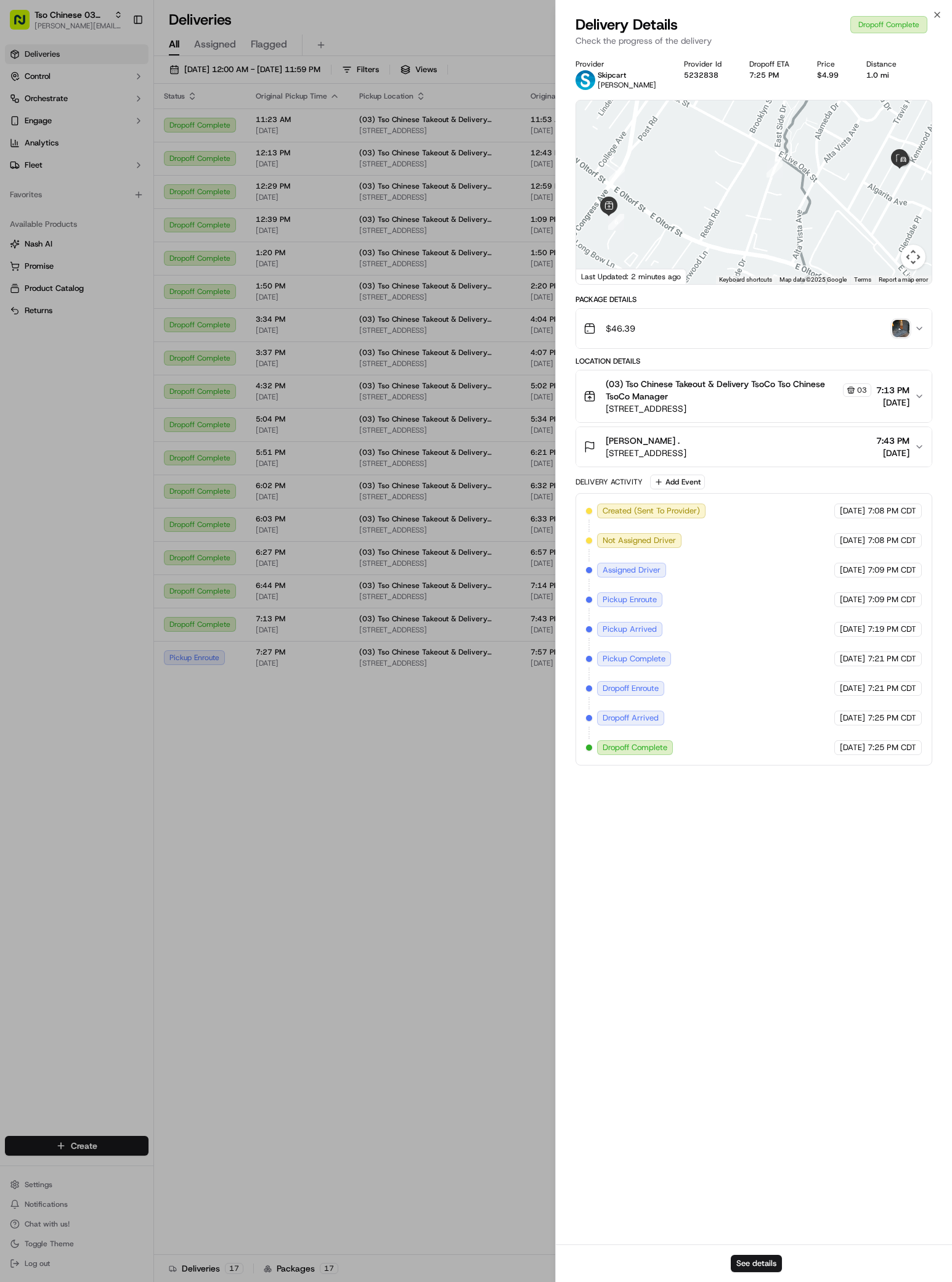
click at [900, 331] on img "button" at bounding box center [901, 328] width 17 height 17
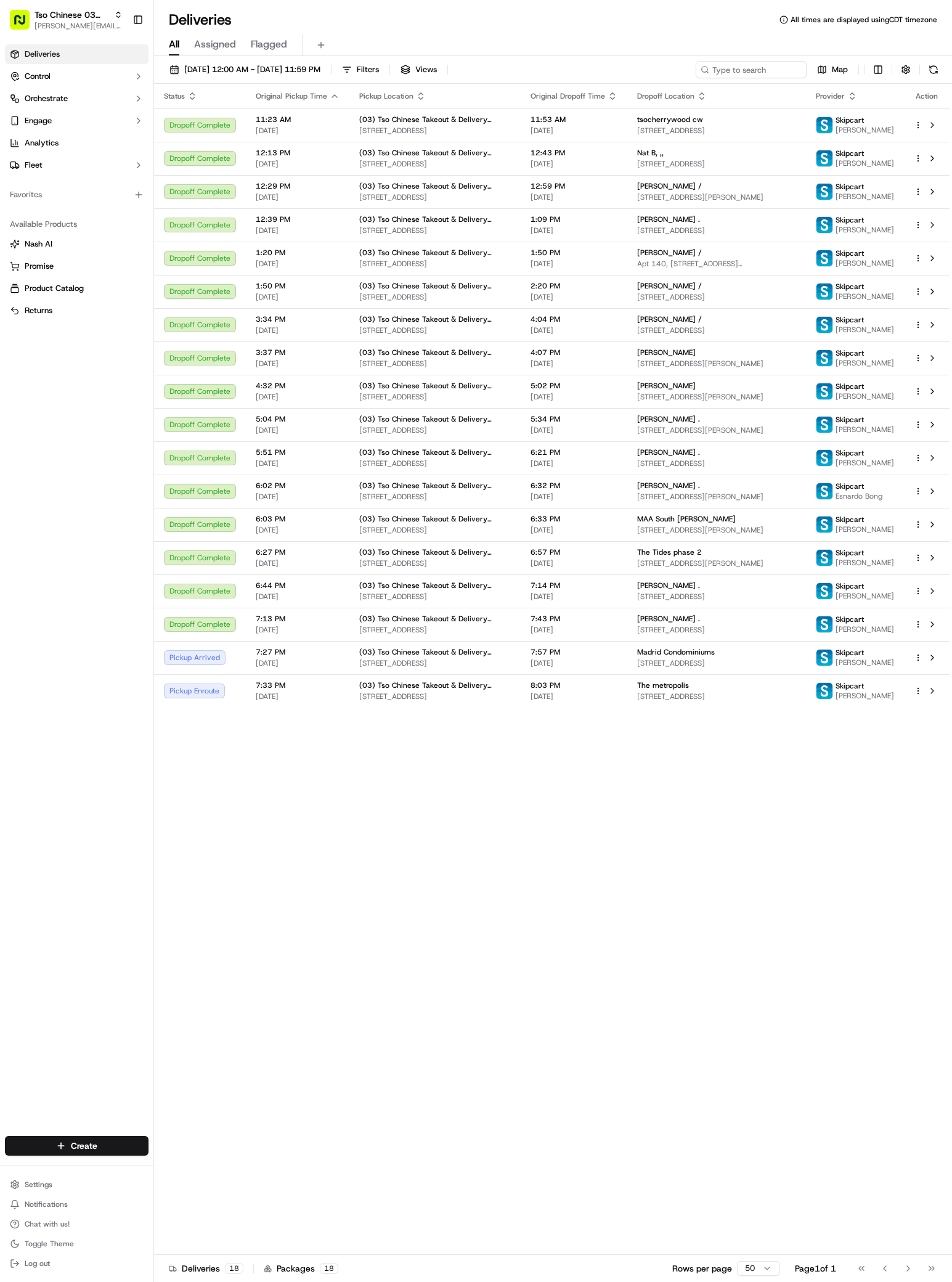
click at [701, 953] on div "Status Original Pickup Time Pickup Location Original Dropoff Time Dropoff Locat…" at bounding box center [552, 670] width 795 height 1171
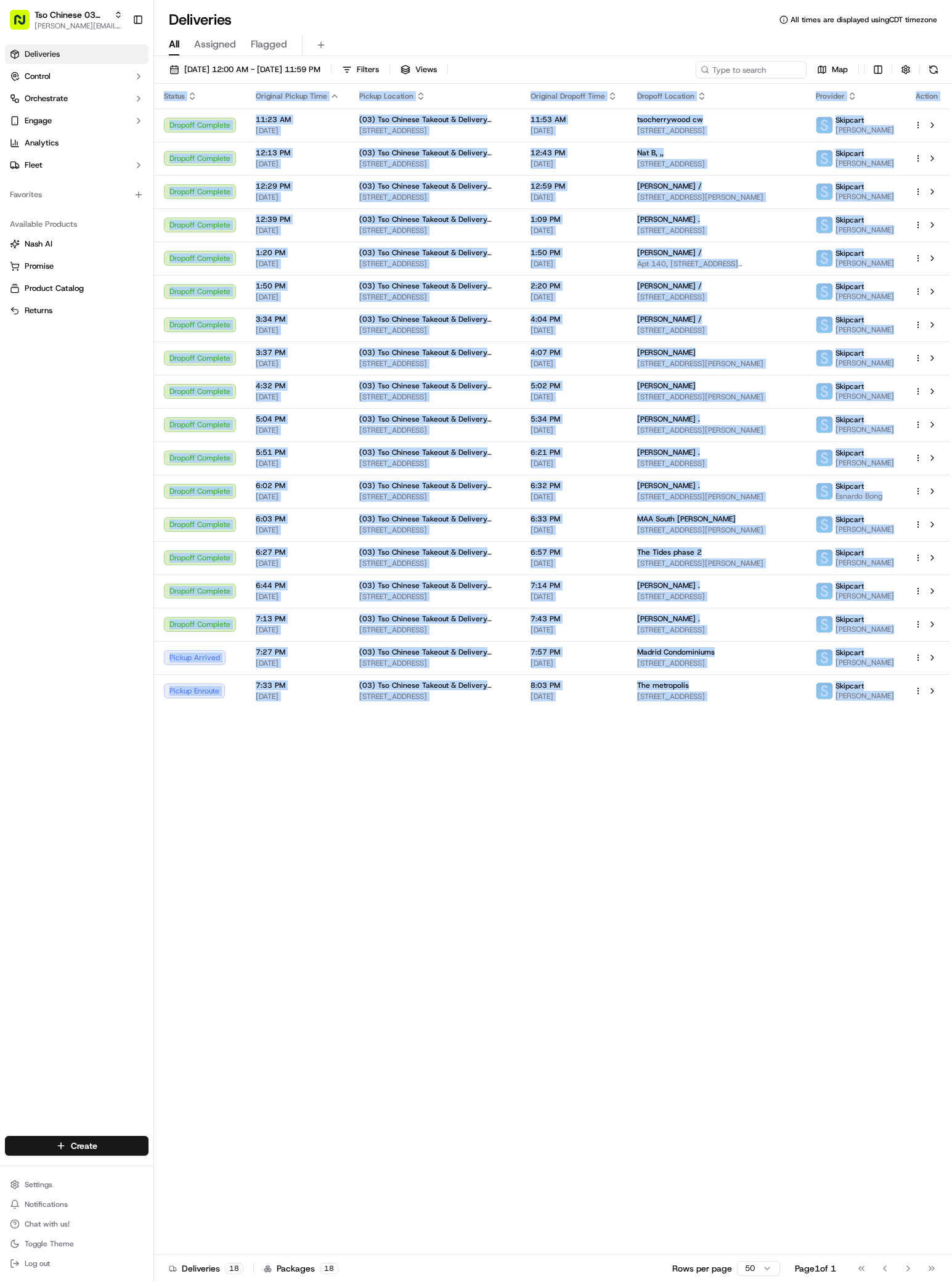
click at [701, 953] on div "Status Original Pickup Time Pickup Location Original Dropoff Time Dropoff Locat…" at bounding box center [552, 670] width 795 height 1171
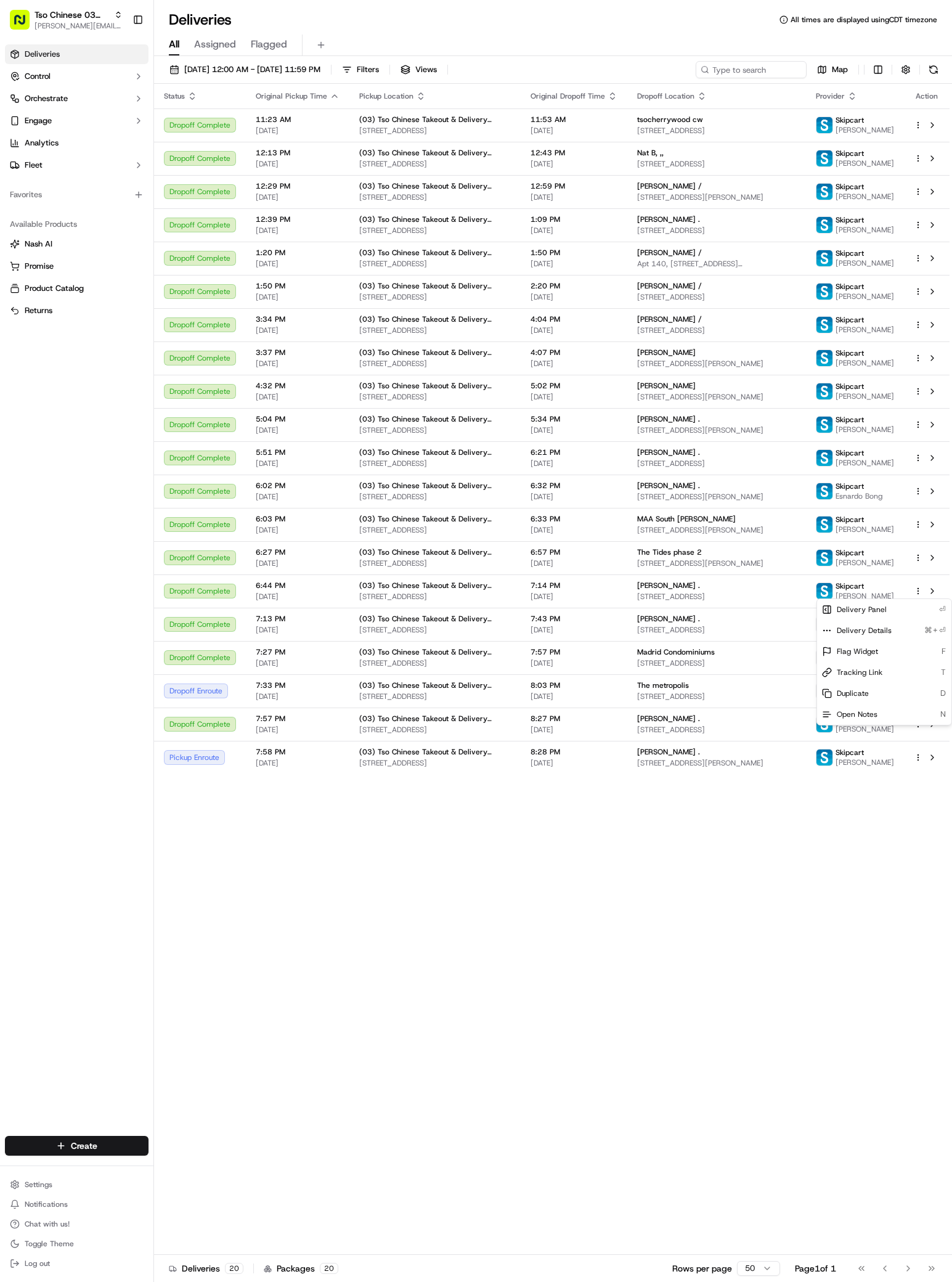
click at [669, 1025] on html "Tso Chinese 03 TsoCo [PERSON_NAME][EMAIL_ADDRESS][DOMAIN_NAME] Toggle Sidebar D…" at bounding box center [476, 641] width 952 height 1282
click at [871, 662] on span "[PERSON_NAME]" at bounding box center [864, 662] width 58 height 10
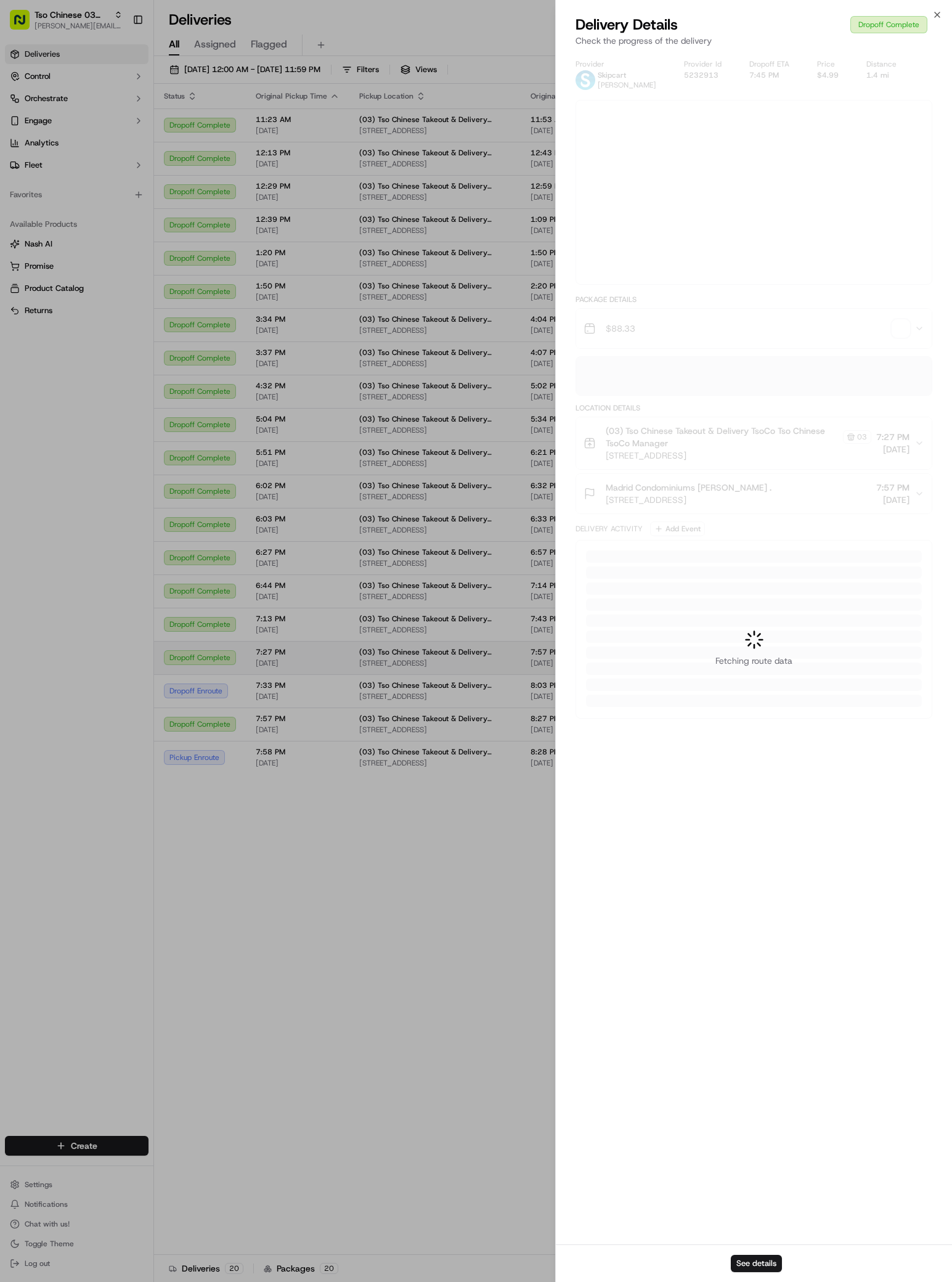
click at [871, 662] on div at bounding box center [476, 641] width 952 height 1282
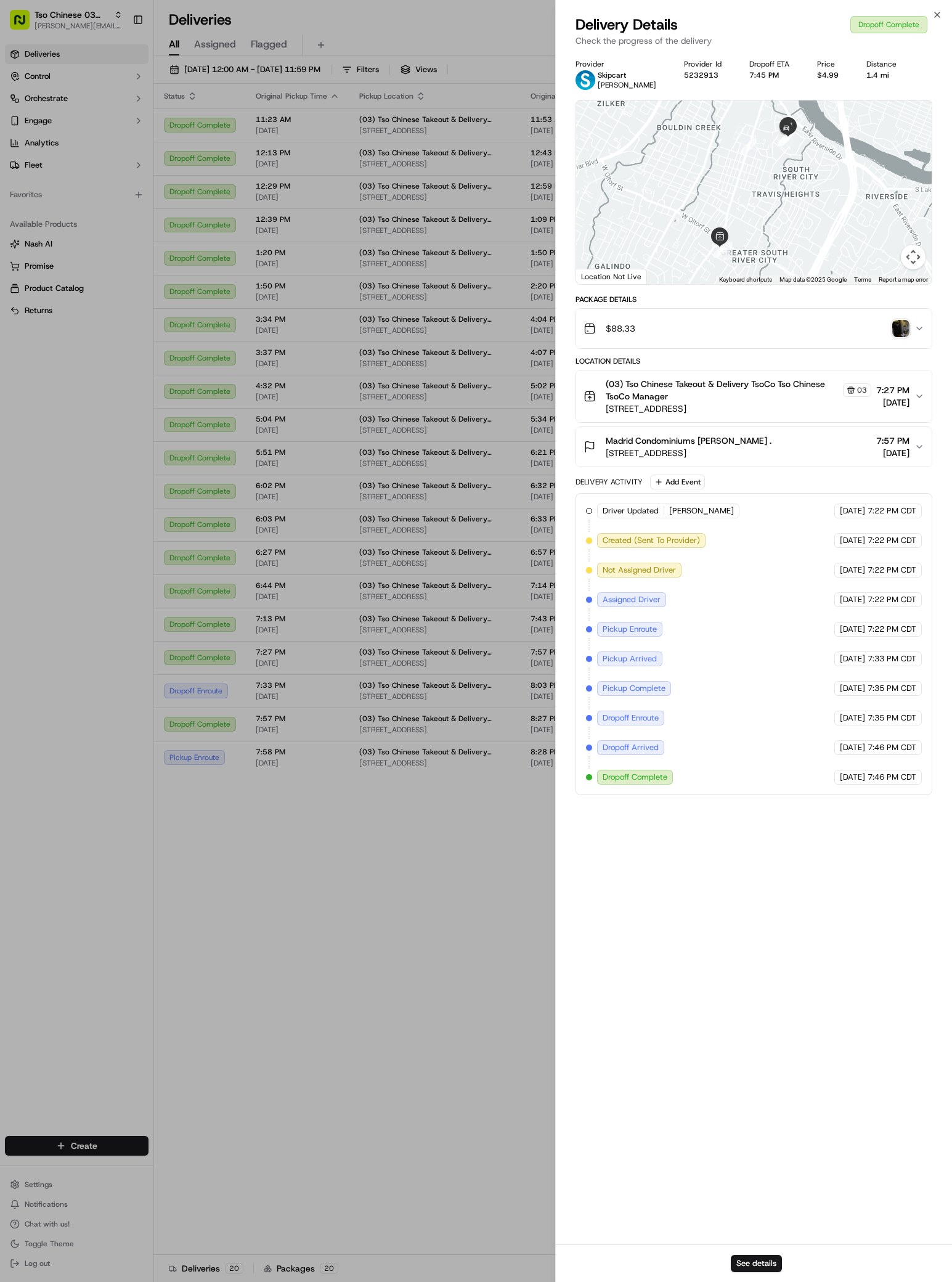
click at [899, 323] on img "button" at bounding box center [901, 328] width 17 height 17
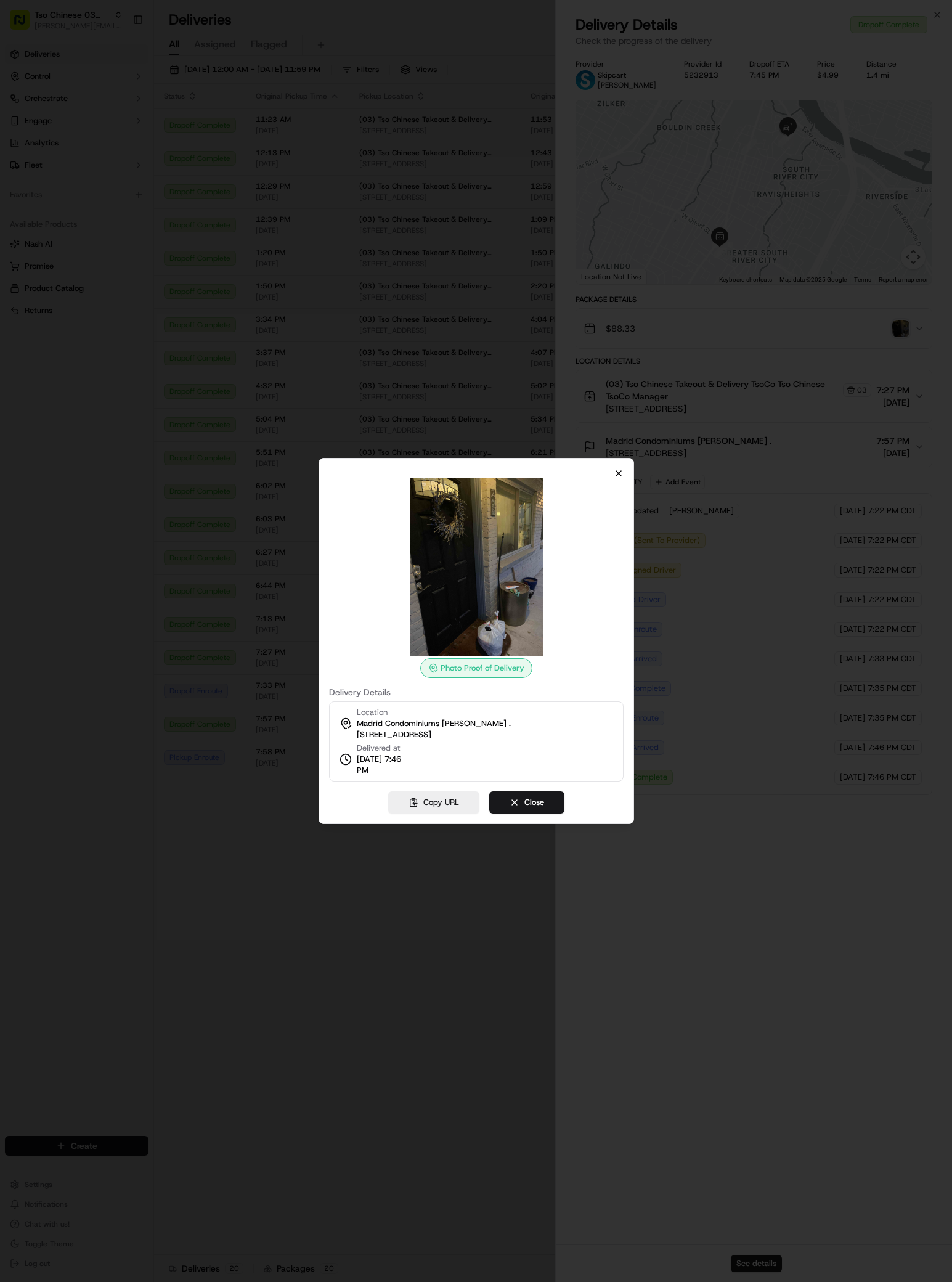
click at [619, 471] on icon "button" at bounding box center [618, 473] width 10 height 10
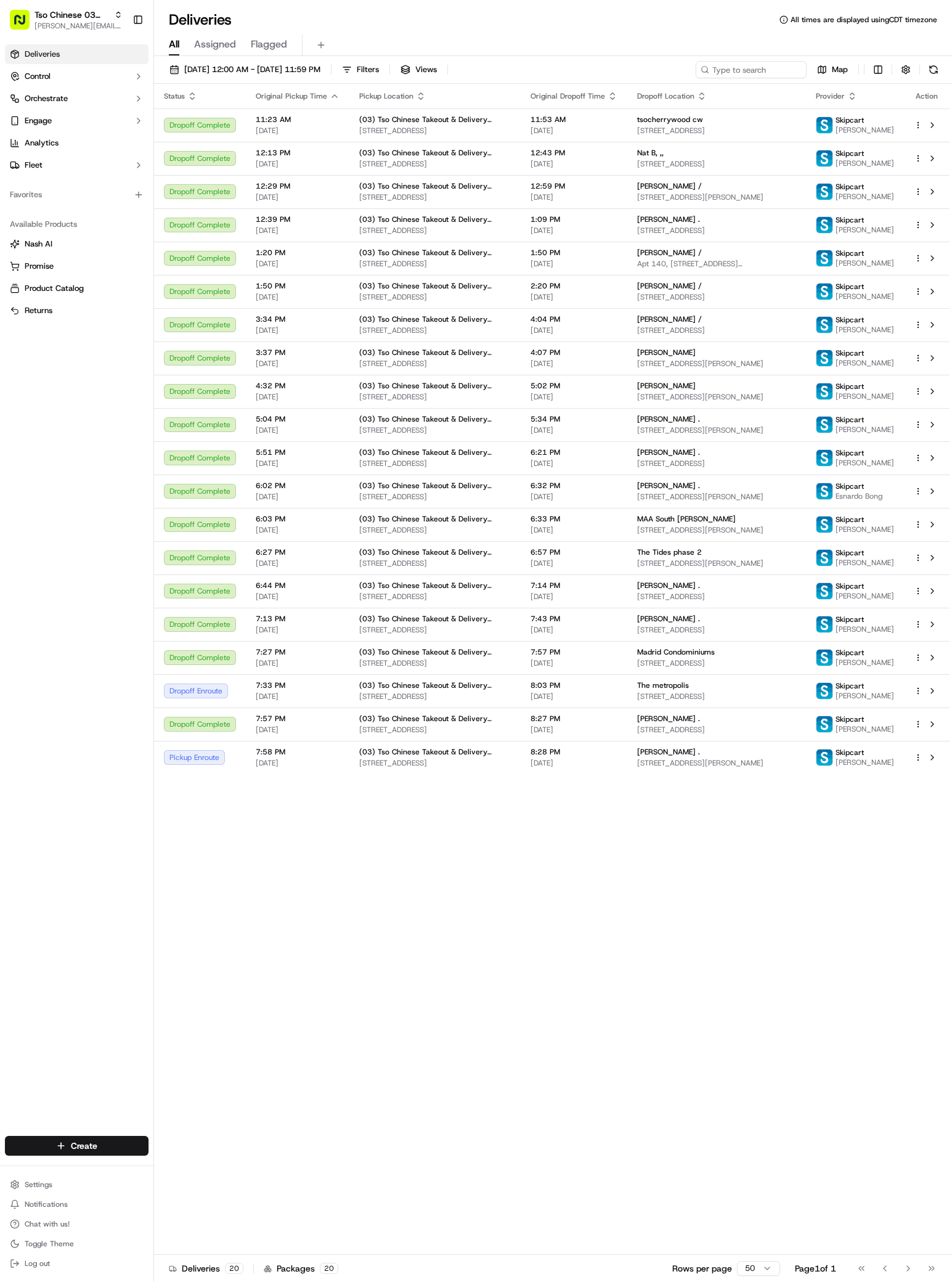
click at [468, 989] on div "Status Original Pickup Time Pickup Location Original Dropoff Time Dropoff Locat…" at bounding box center [552, 670] width 795 height 1171
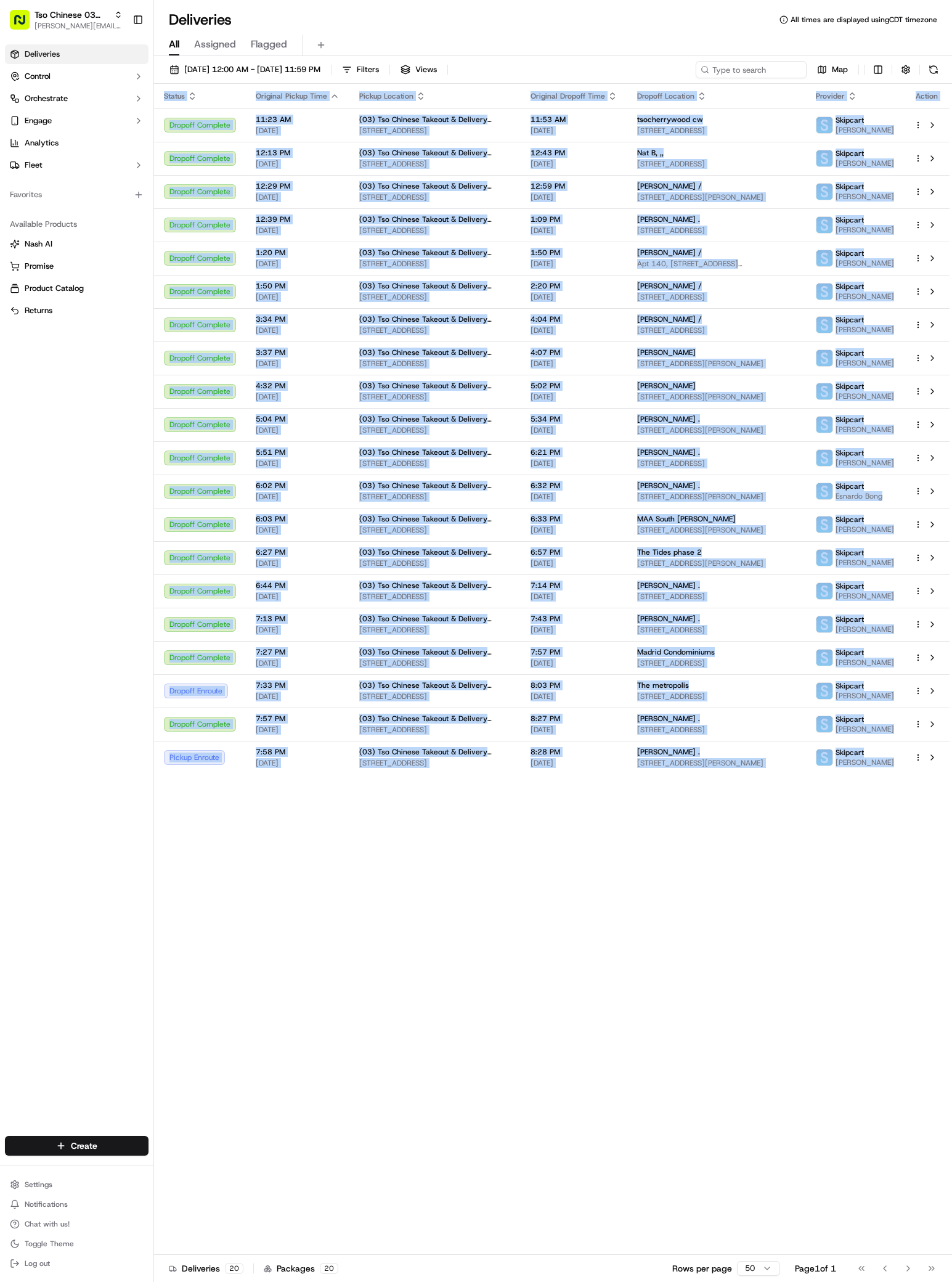
click at [468, 989] on div "Status Original Pickup Time Pickup Location Original Dropoff Time Dropoff Locat…" at bounding box center [552, 670] width 795 height 1171
